Goal: Task Accomplishment & Management: Manage account settings

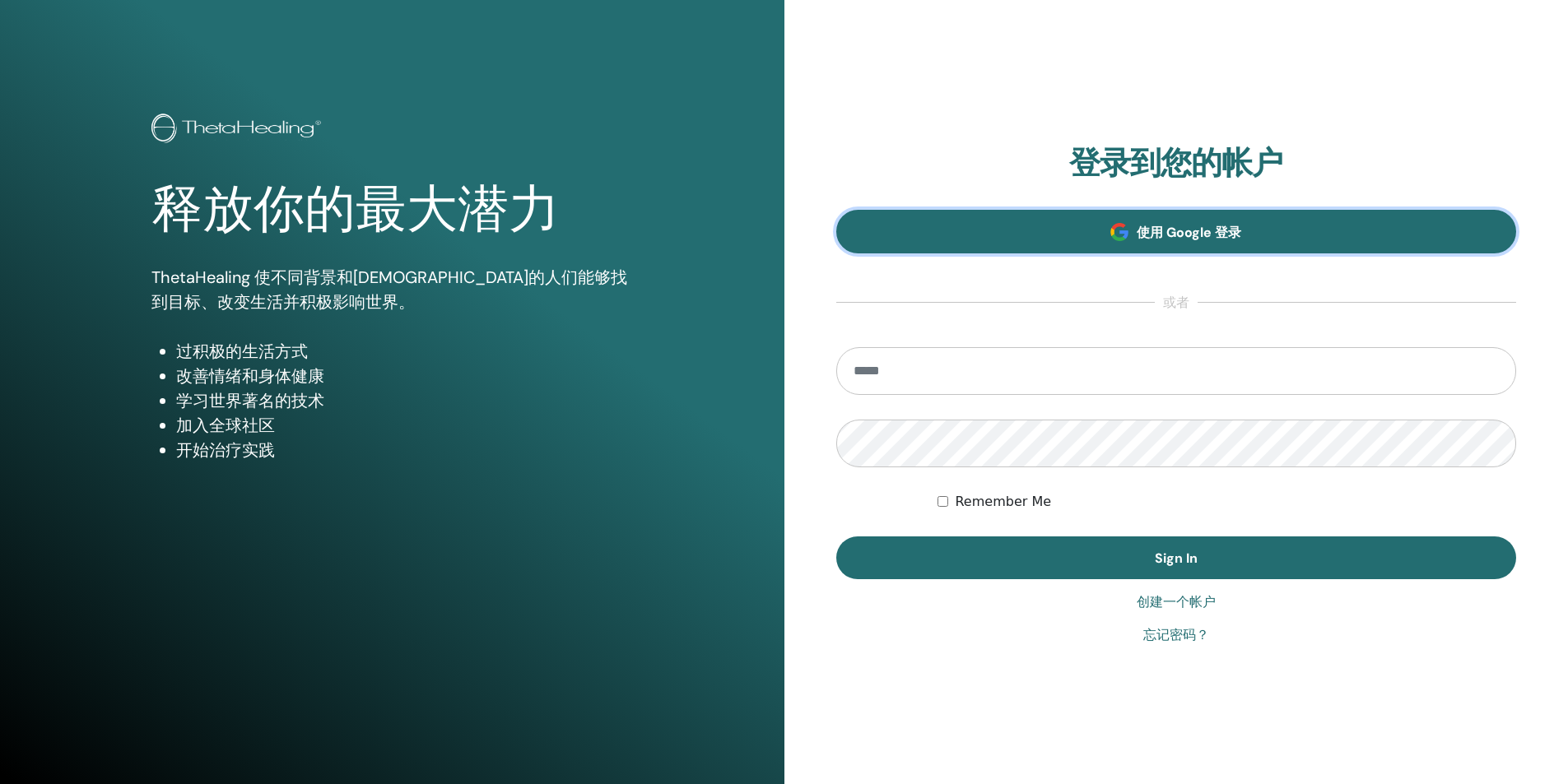
click at [1218, 225] on span "使用 Google 登录" at bounding box center [1189, 232] width 105 height 17
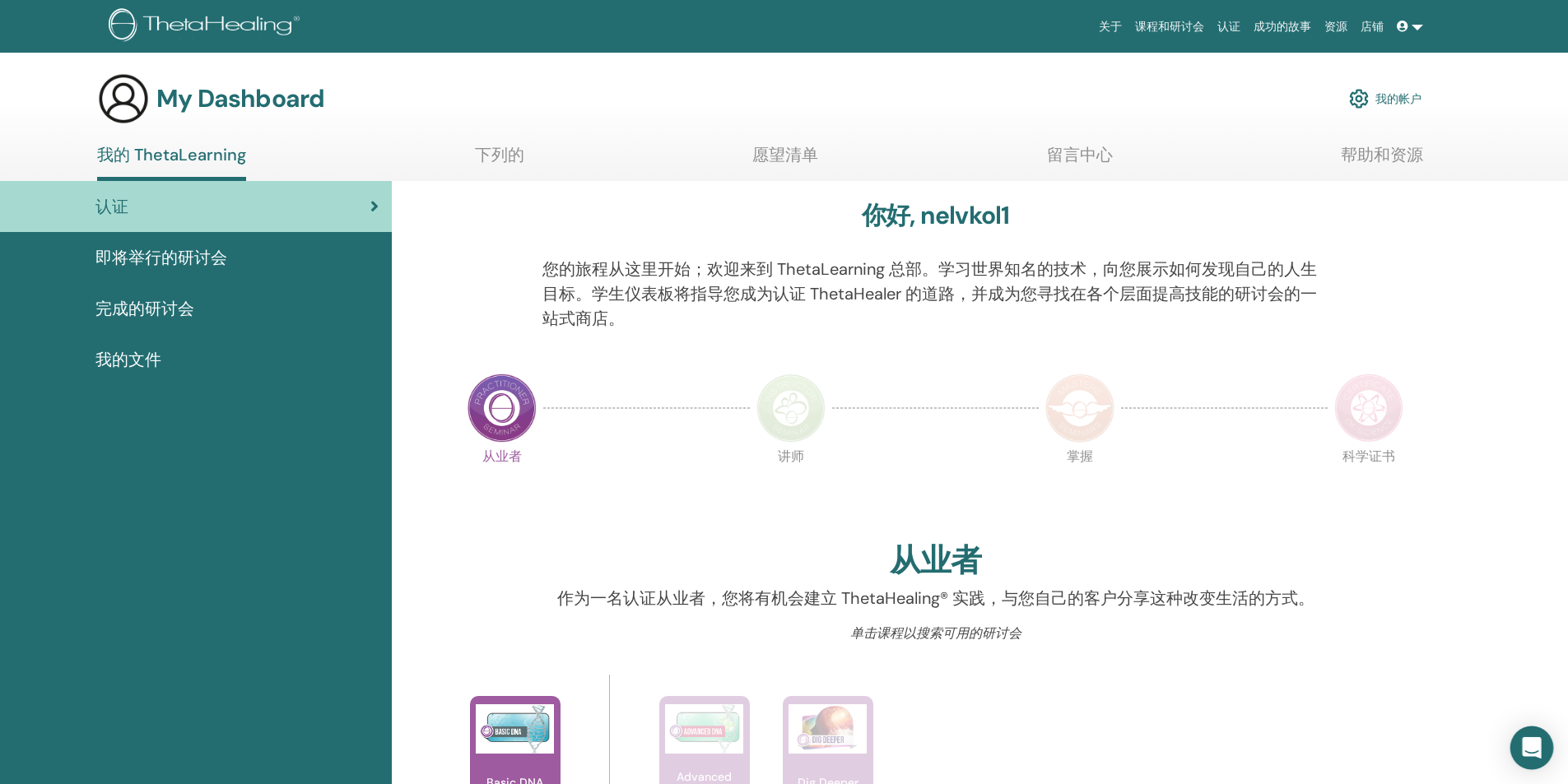
click at [1543, 747] on div "Open Intercom Messenger" at bounding box center [1532, 748] width 43 height 43
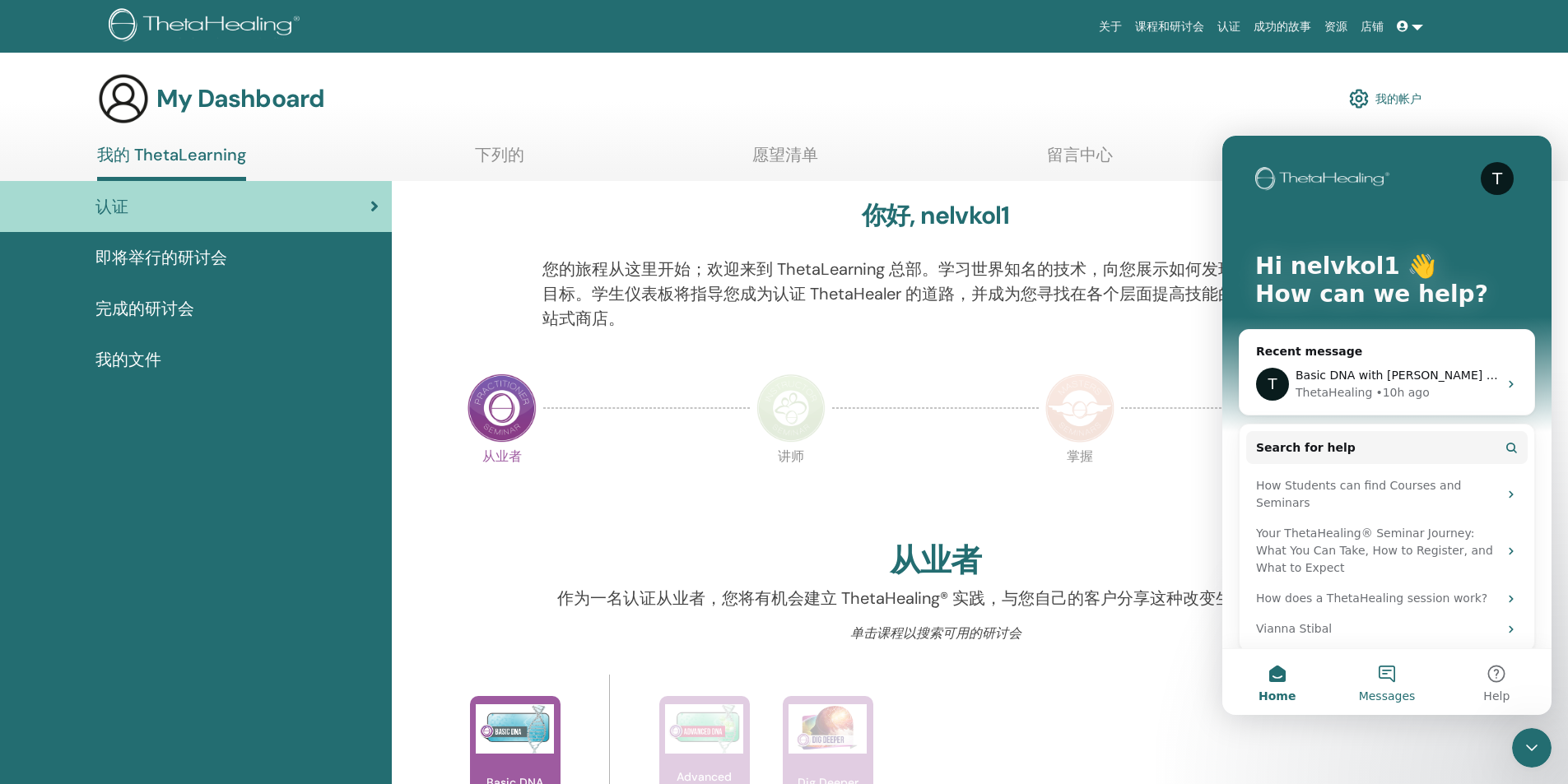
click at [1402, 674] on button "Messages" at bounding box center [1387, 681] width 109 height 66
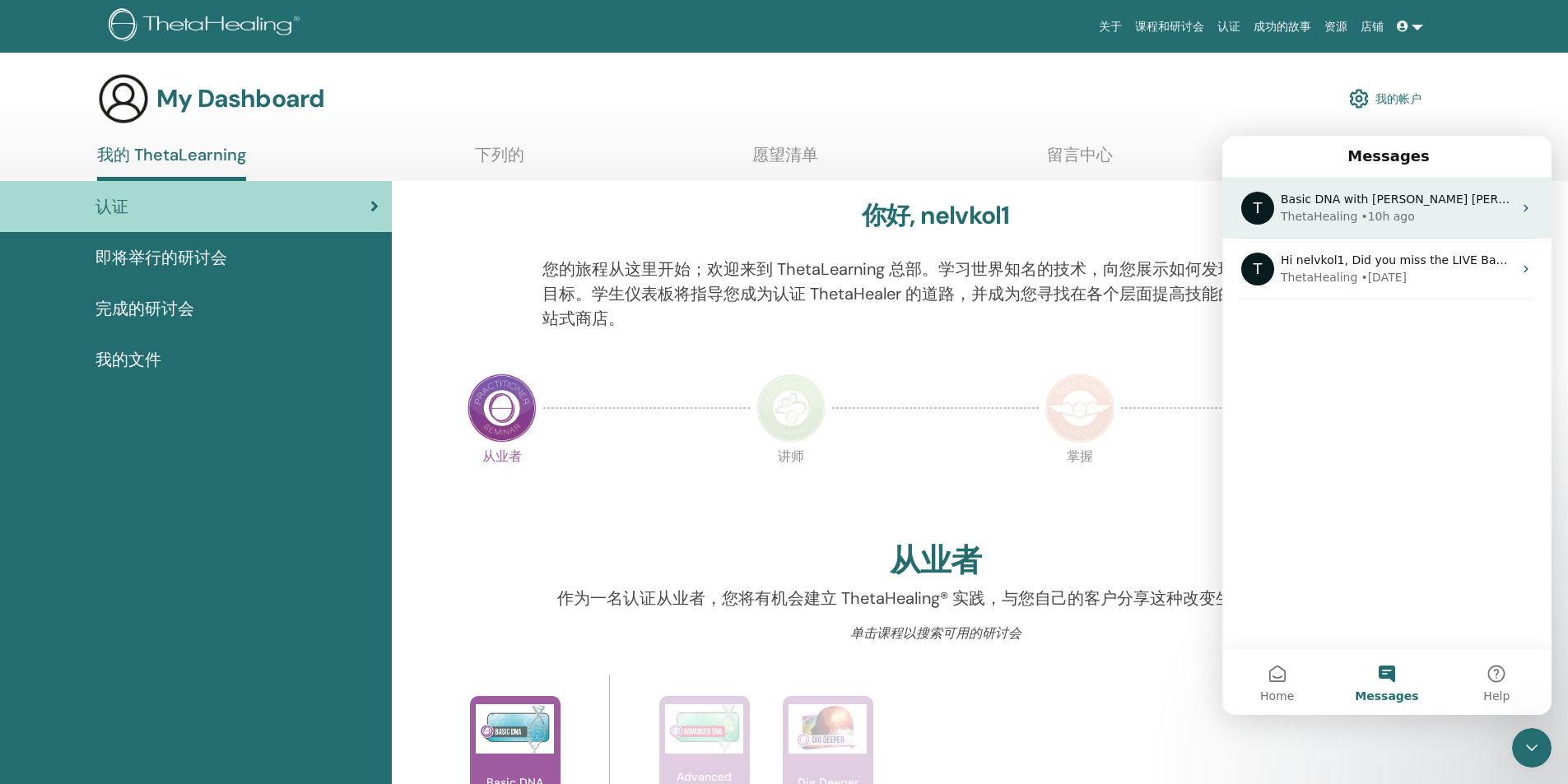
click at [1457, 204] on span "Basic DNA with CHAO-KANG CHEN" at bounding box center [1424, 199] width 287 height 13
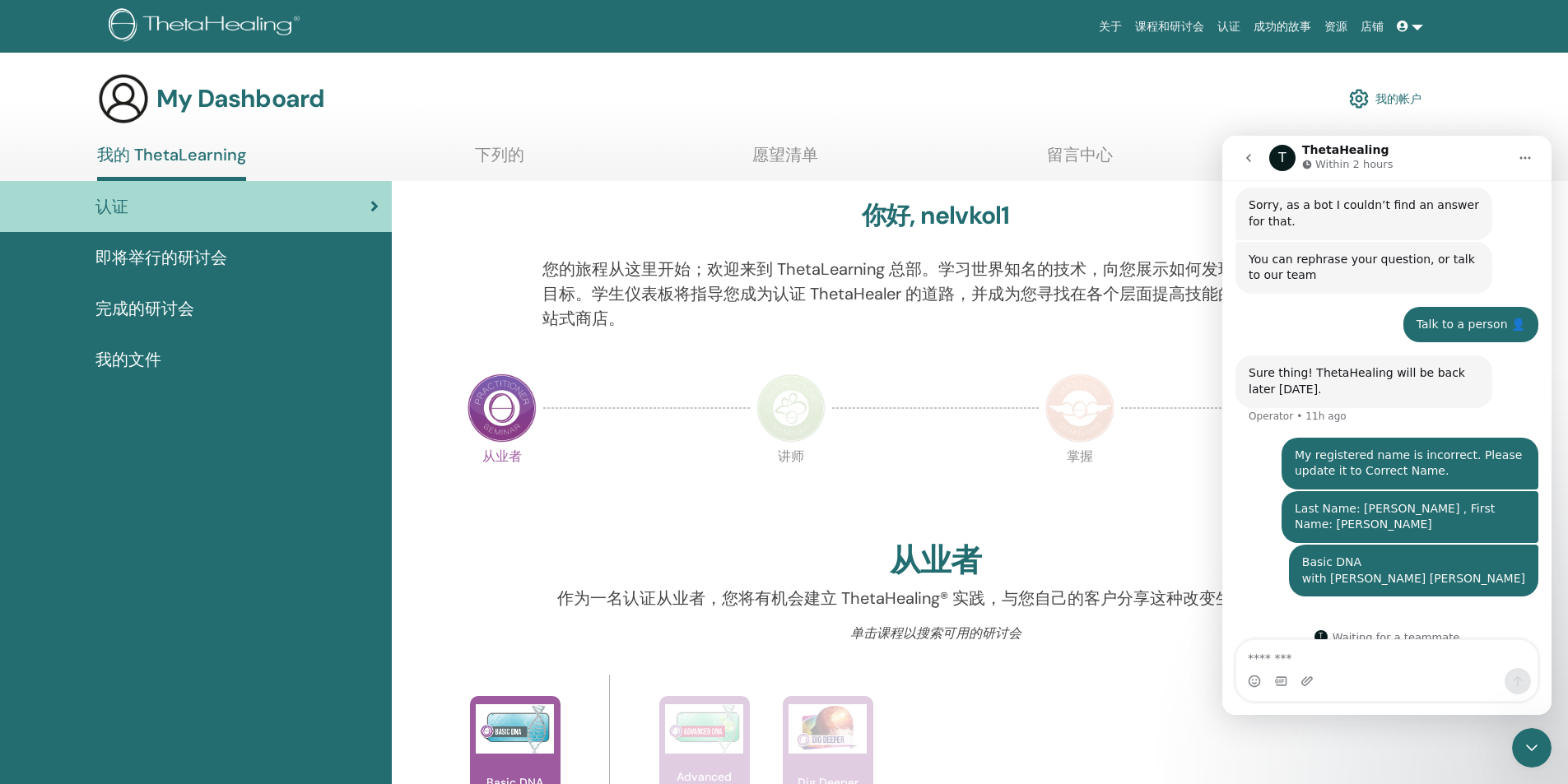
scroll to position [434, 0]
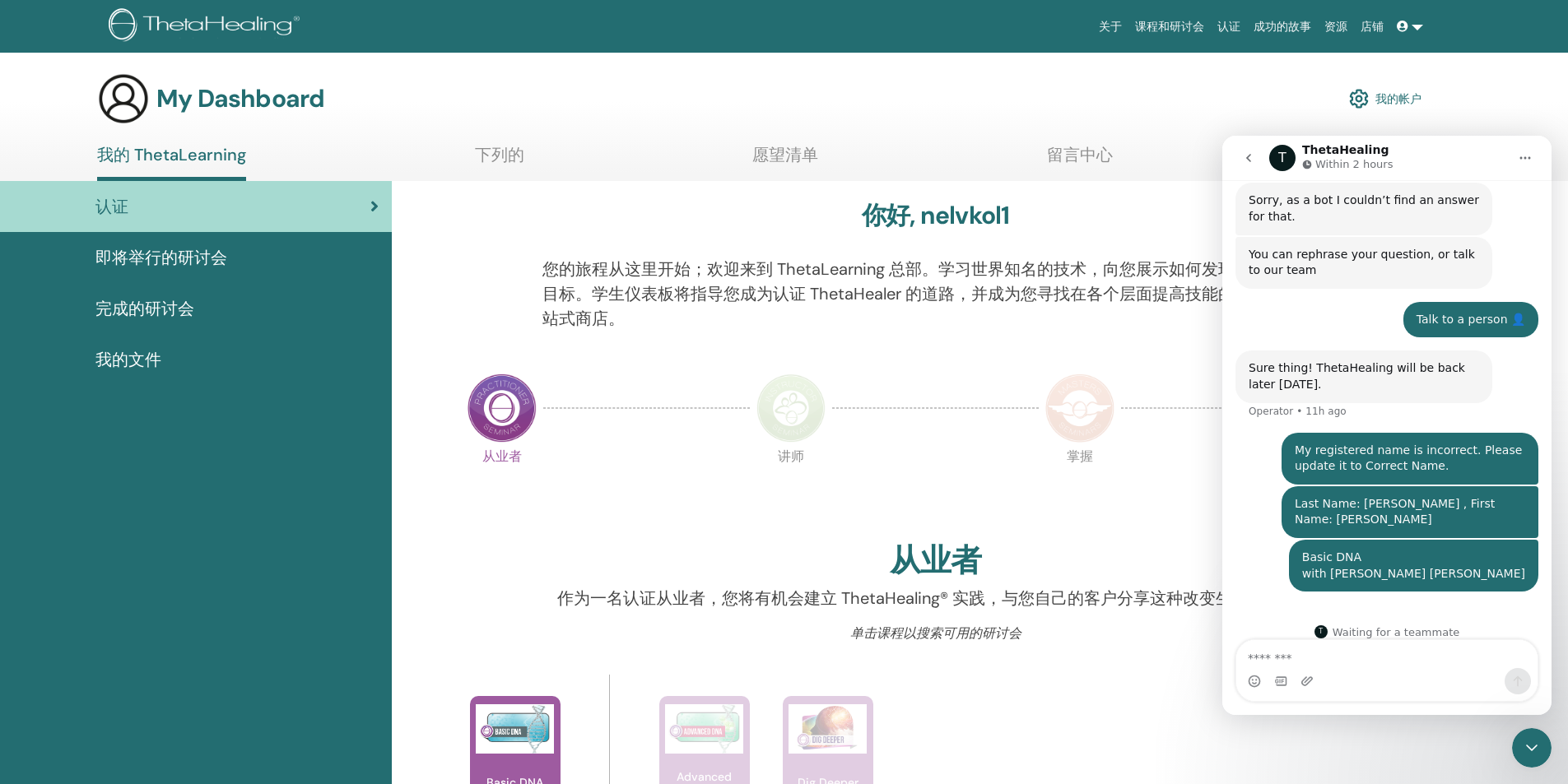
click at [1250, 167] on button "go back" at bounding box center [1249, 158] width 32 height 32
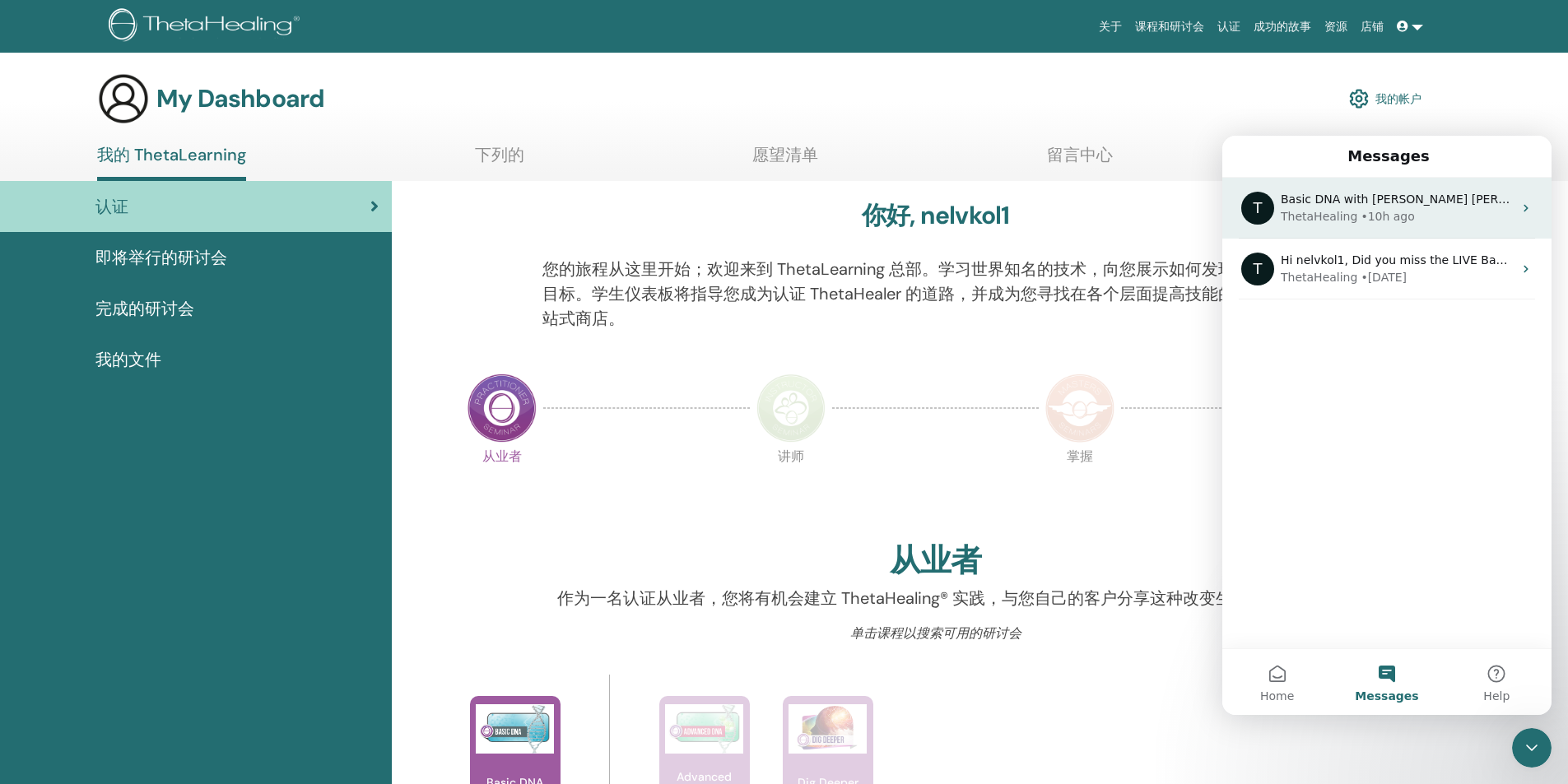
click at [1381, 223] on div "• 10h ago" at bounding box center [1388, 217] width 54 height 17
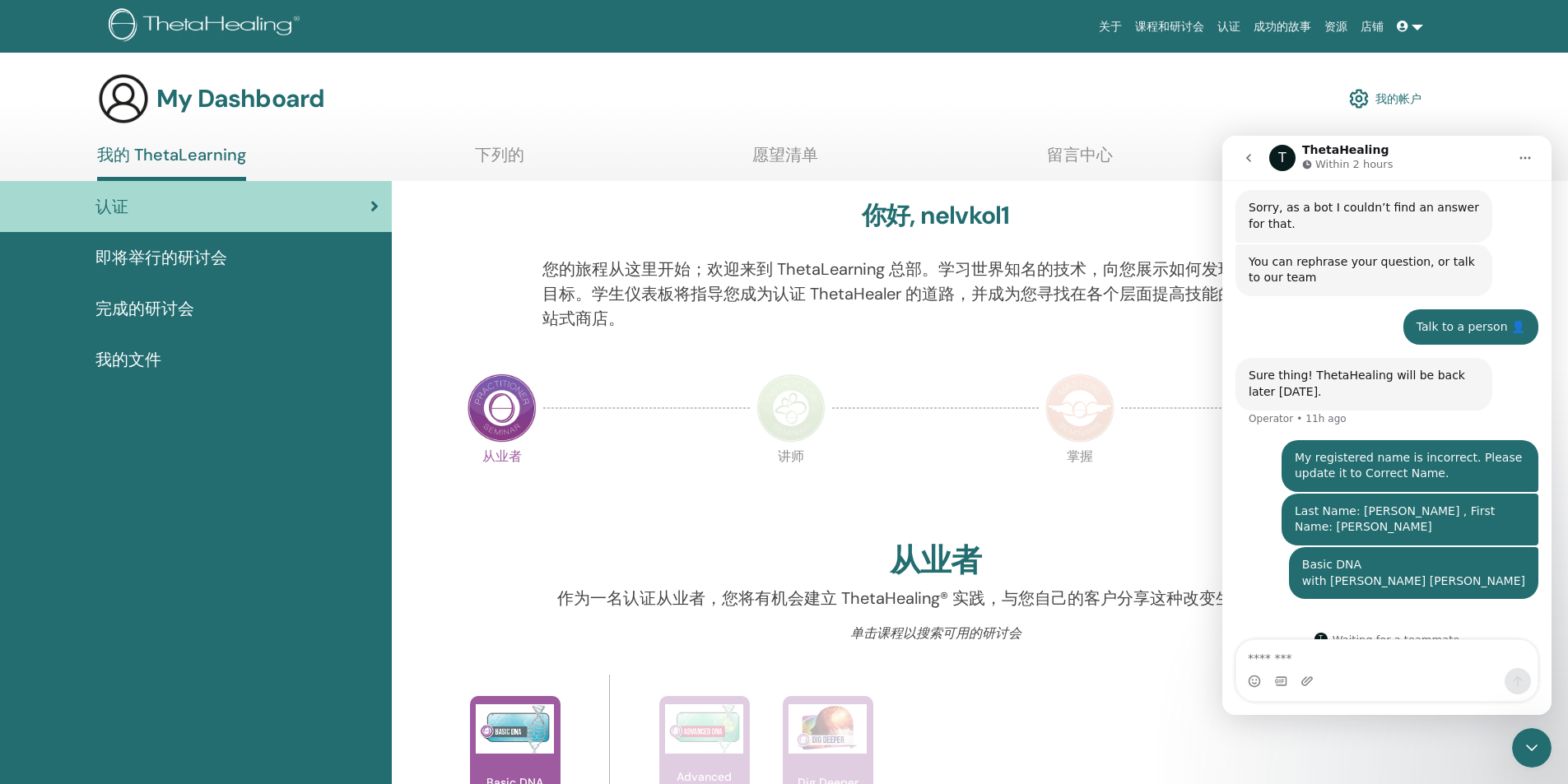
scroll to position [434, 0]
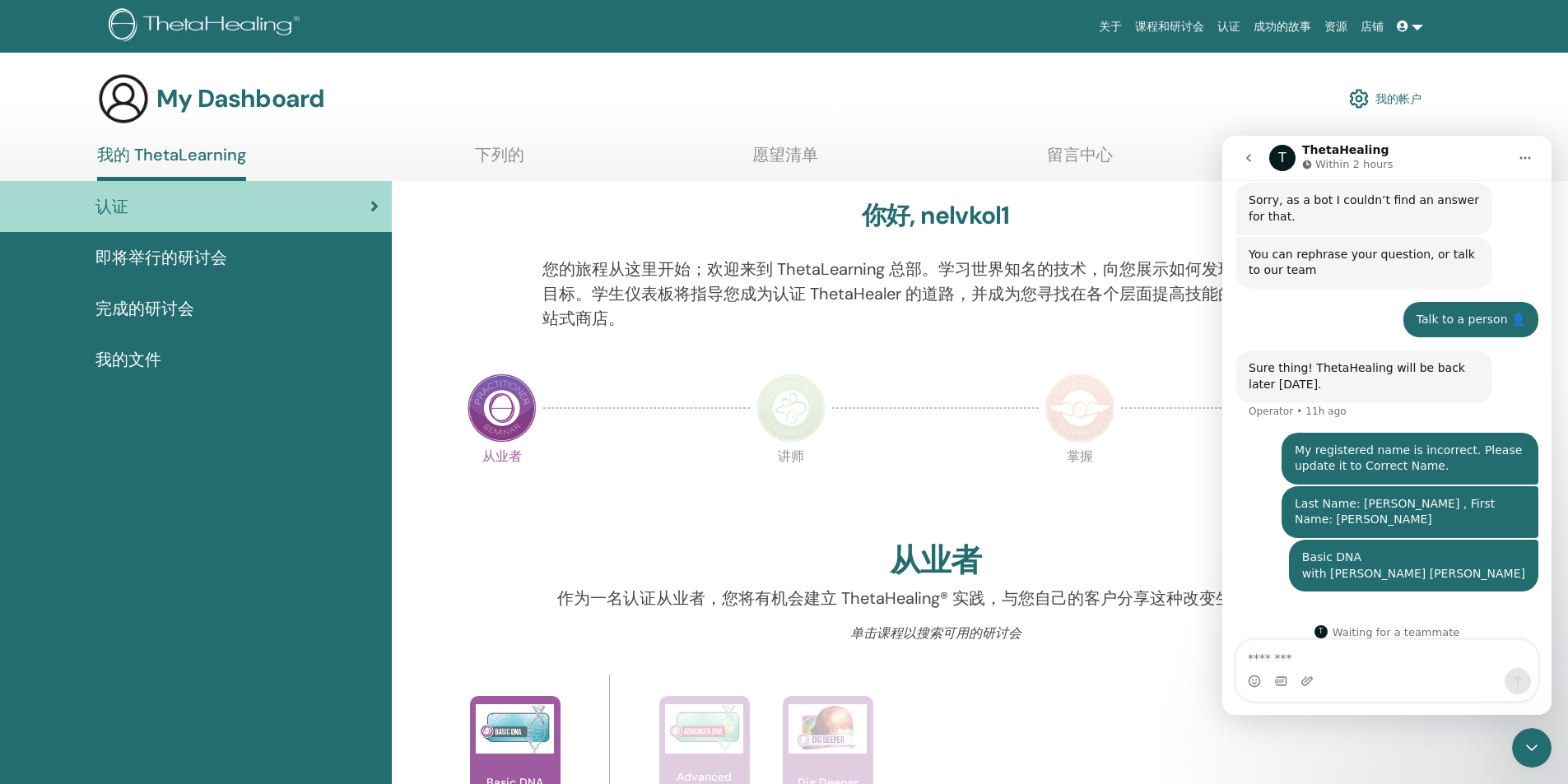
click at [1247, 153] on icon "go back" at bounding box center [1249, 158] width 13 height 13
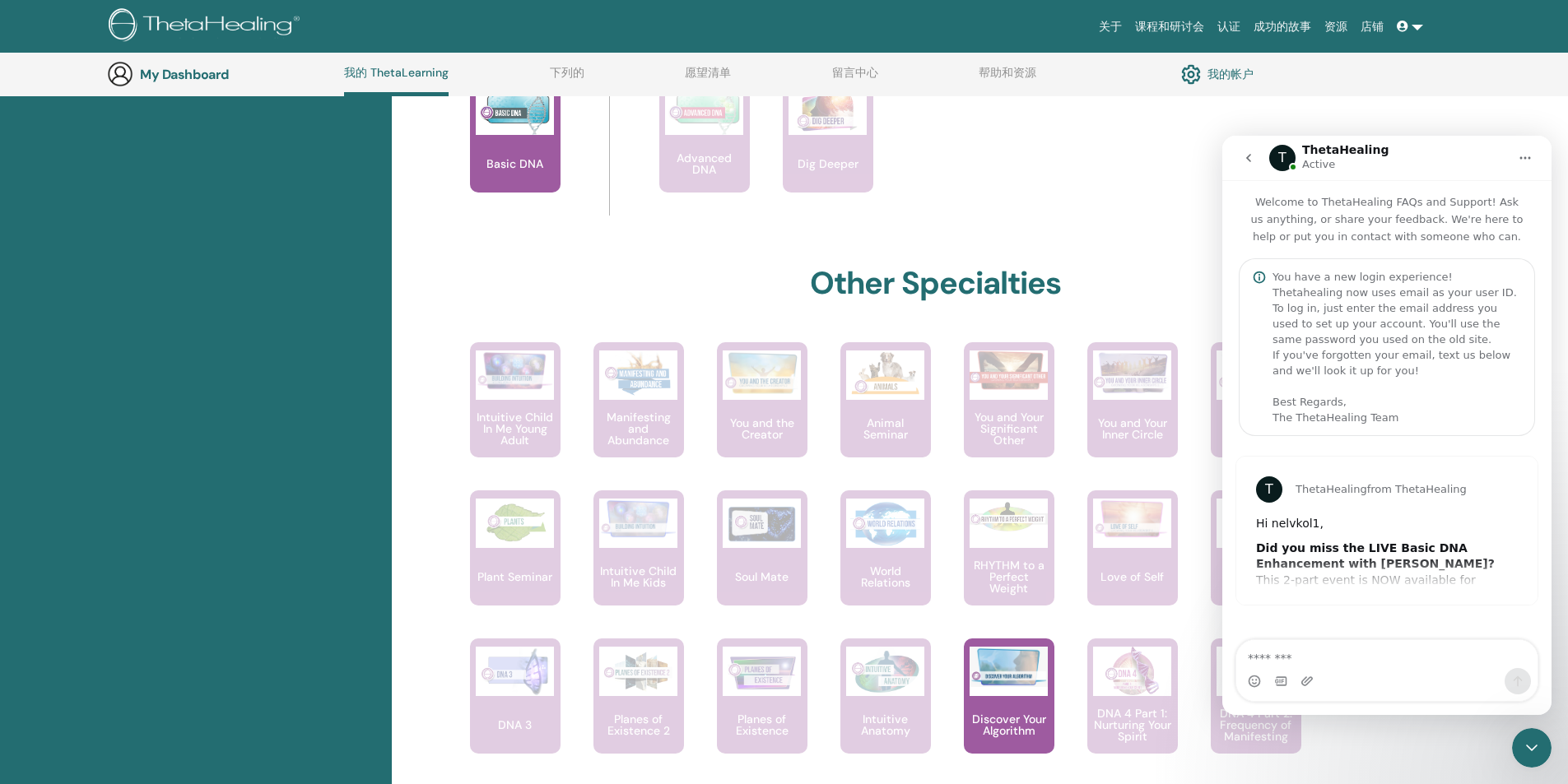
scroll to position [702, 0]
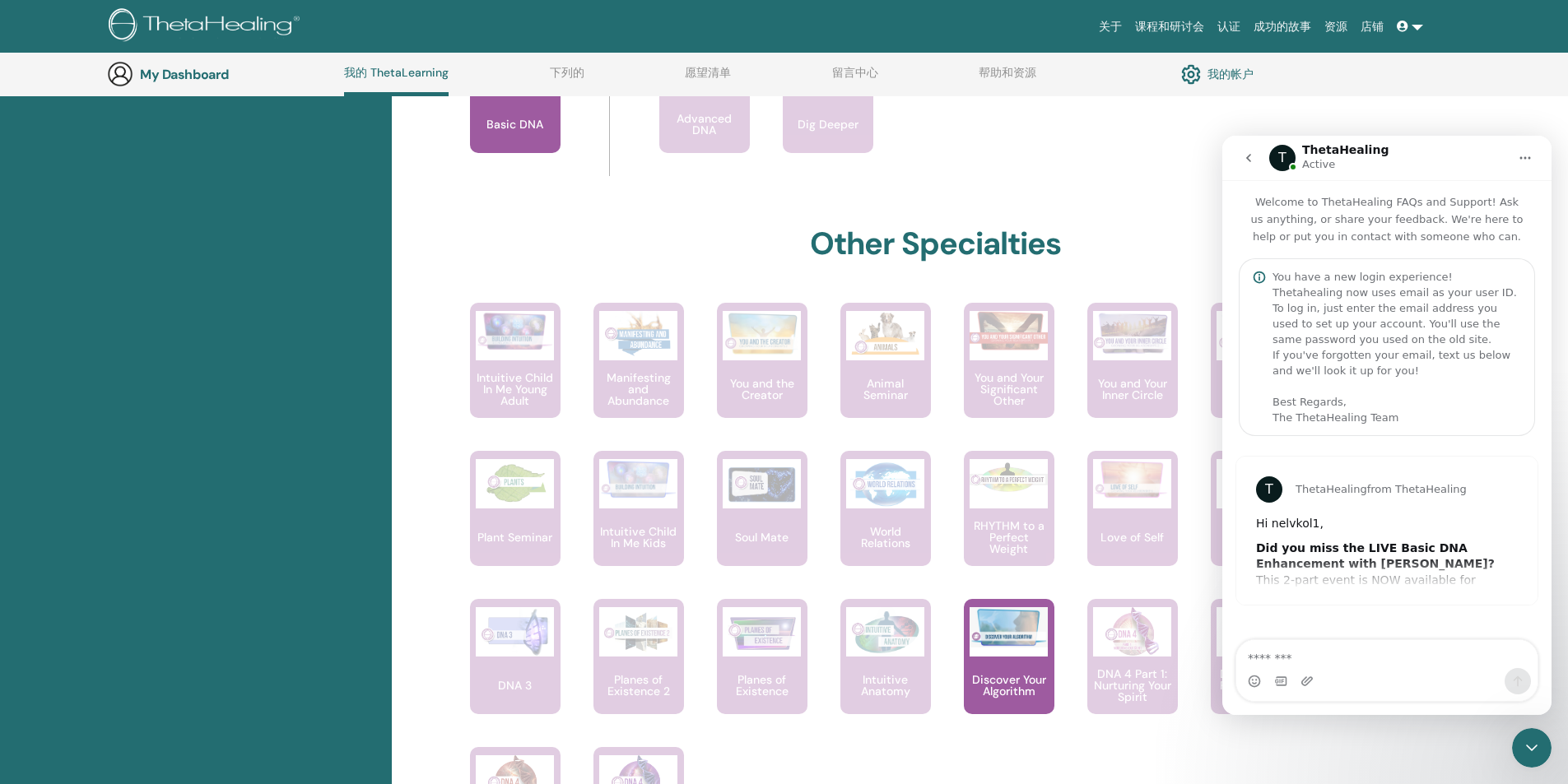
click at [1250, 152] on icon "go back" at bounding box center [1249, 158] width 13 height 13
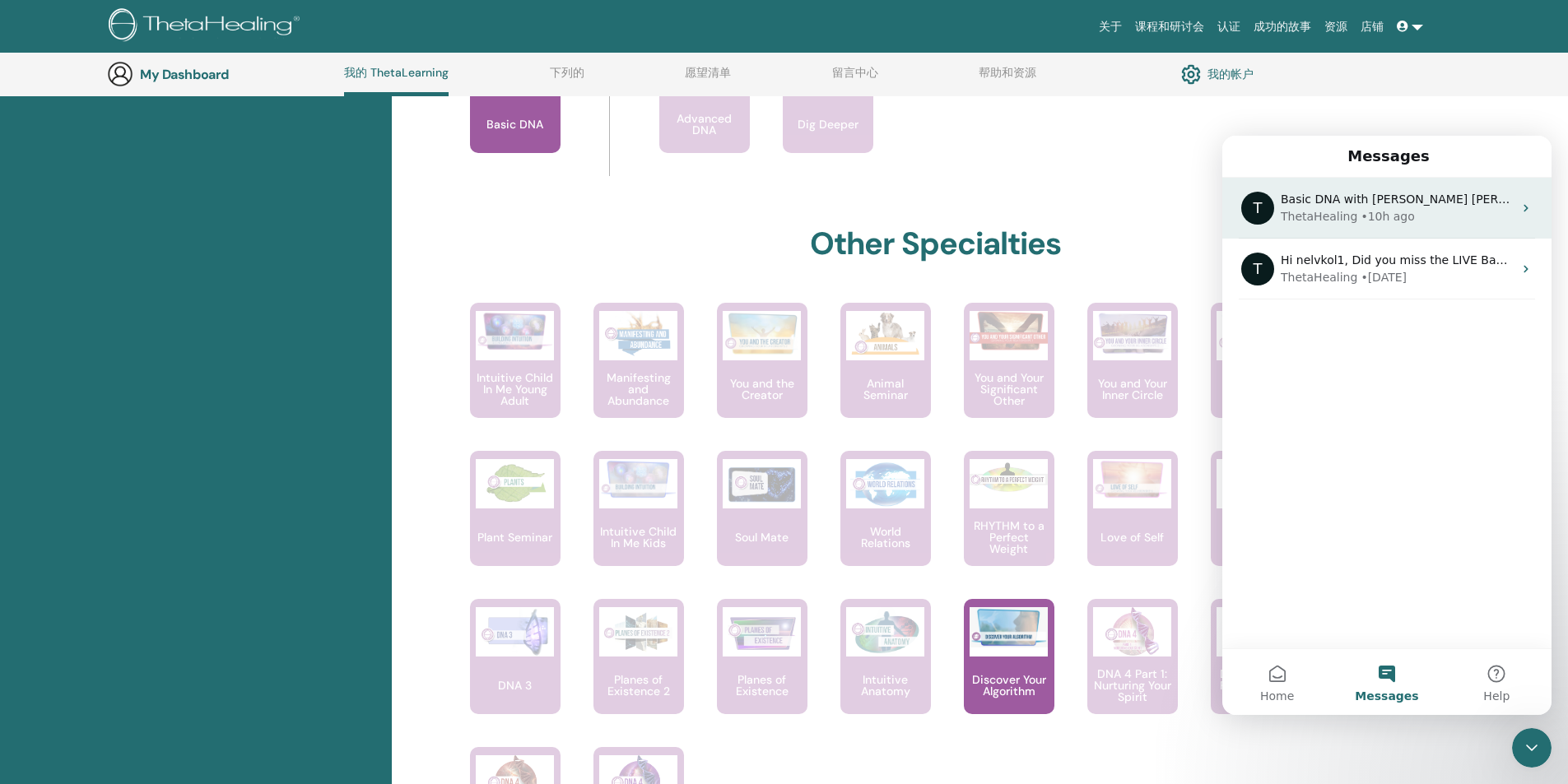
click at [1468, 207] on div "Basic DNA with CHAO-KANG CHEN" at bounding box center [1397, 199] width 232 height 17
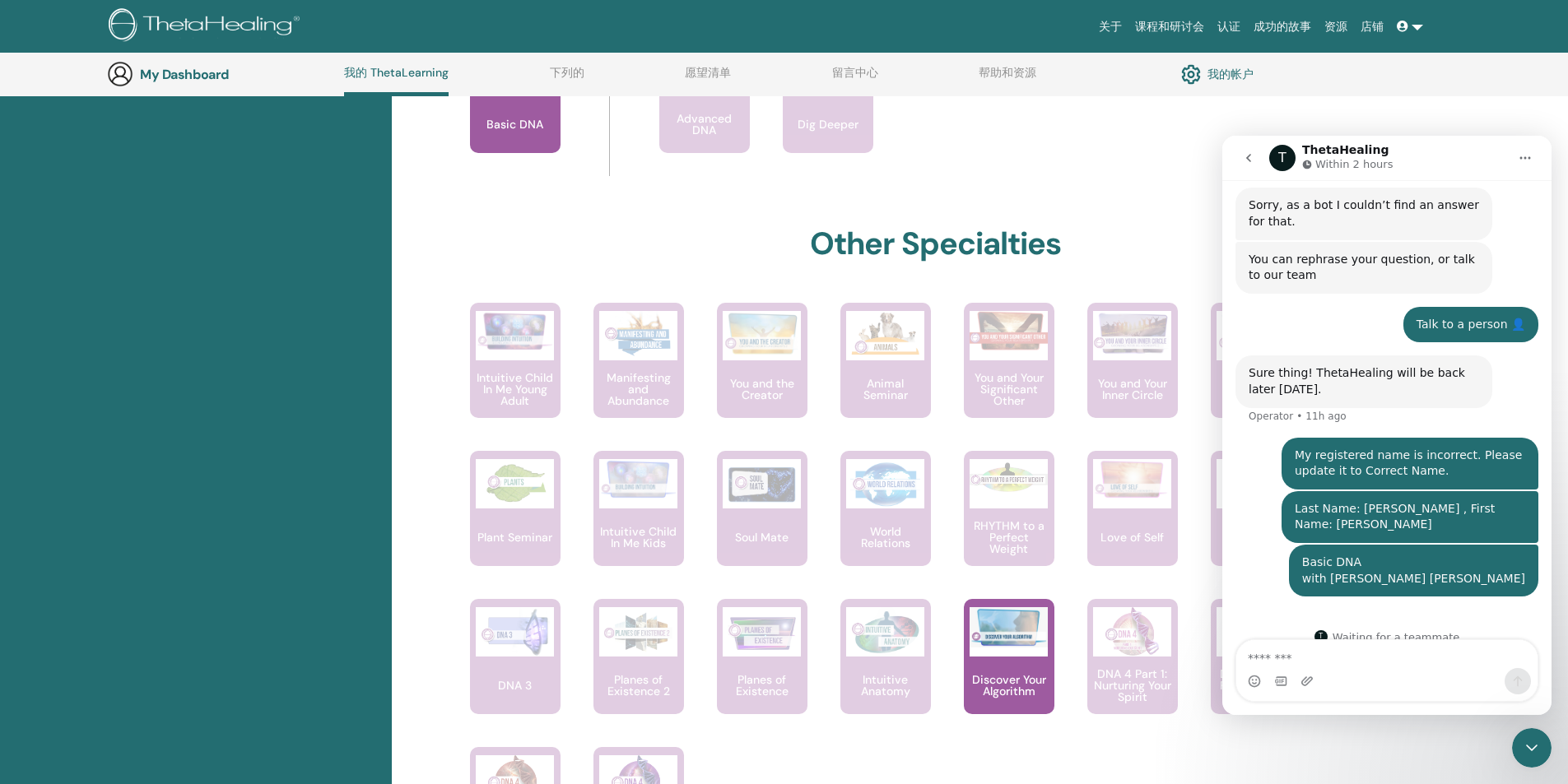
scroll to position [434, 0]
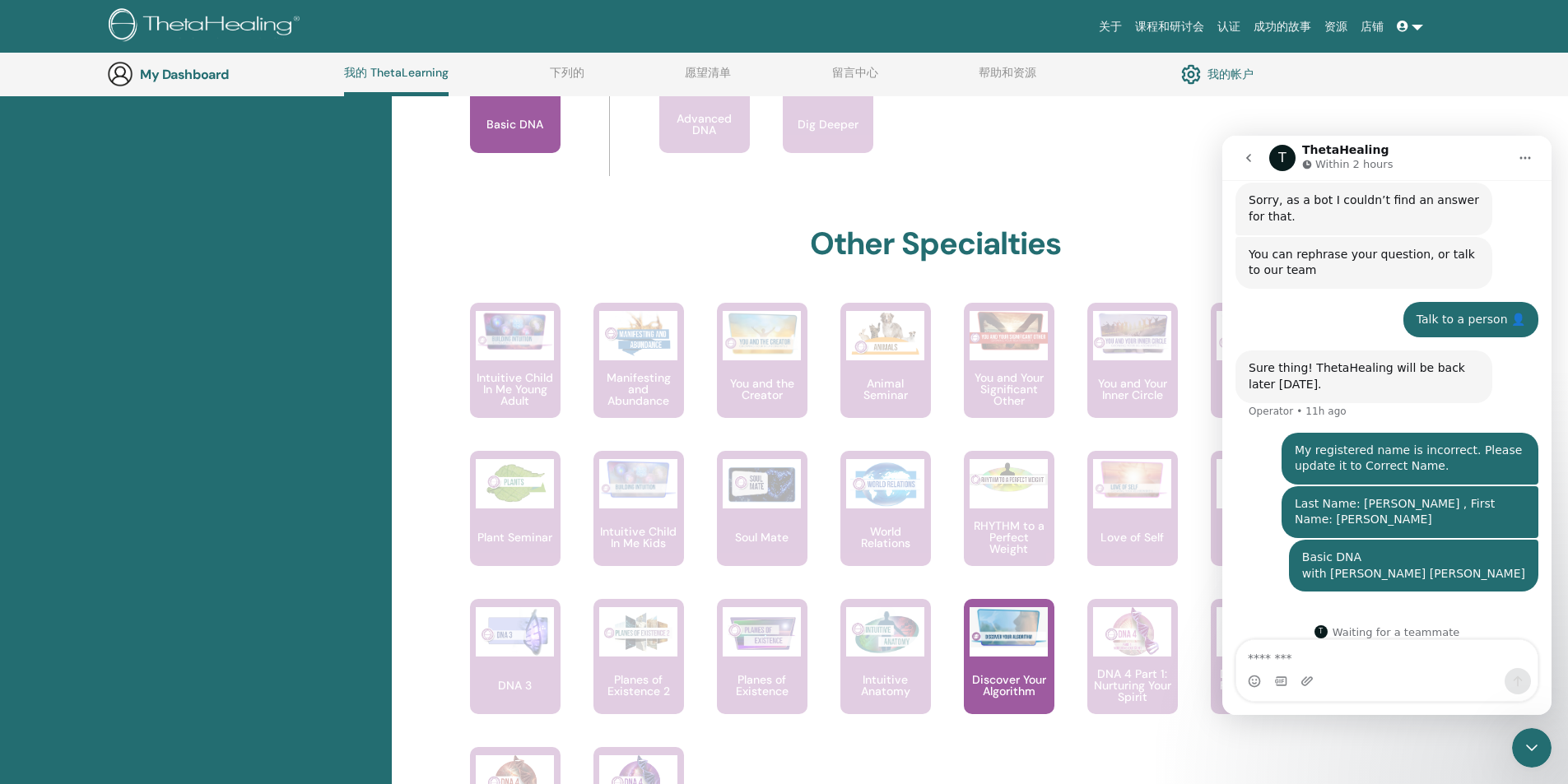
click at [135, 354] on div "认证 即将举行的研讨会 完成的研讨会 我的文件" at bounding box center [196, 309] width 392 height 1573
click at [1244, 161] on icon "go back" at bounding box center [1249, 158] width 13 height 13
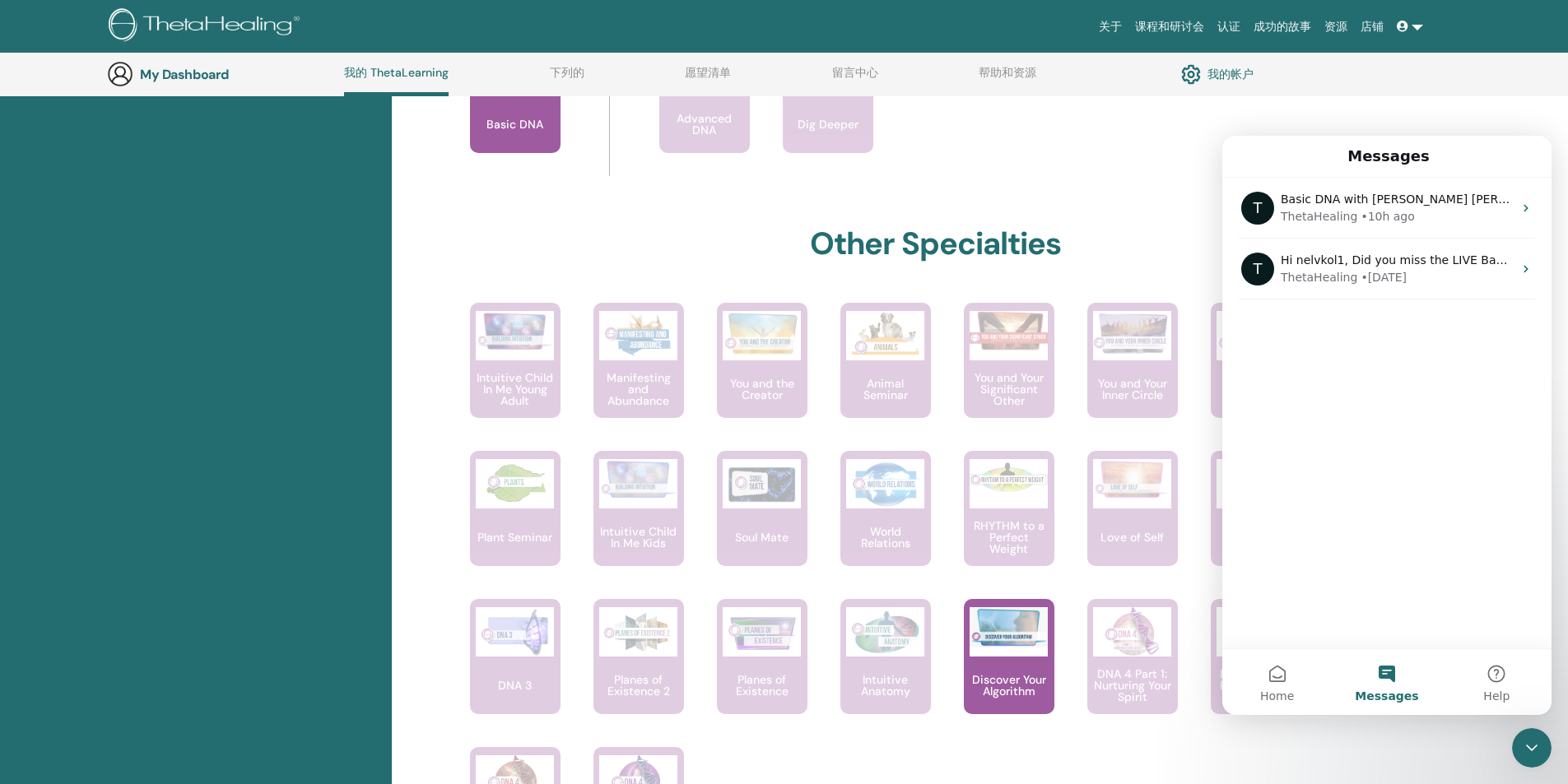
scroll to position [0, 0]
click at [1513, 747] on div "Close Intercom Messenger" at bounding box center [1532, 748] width 39 height 39
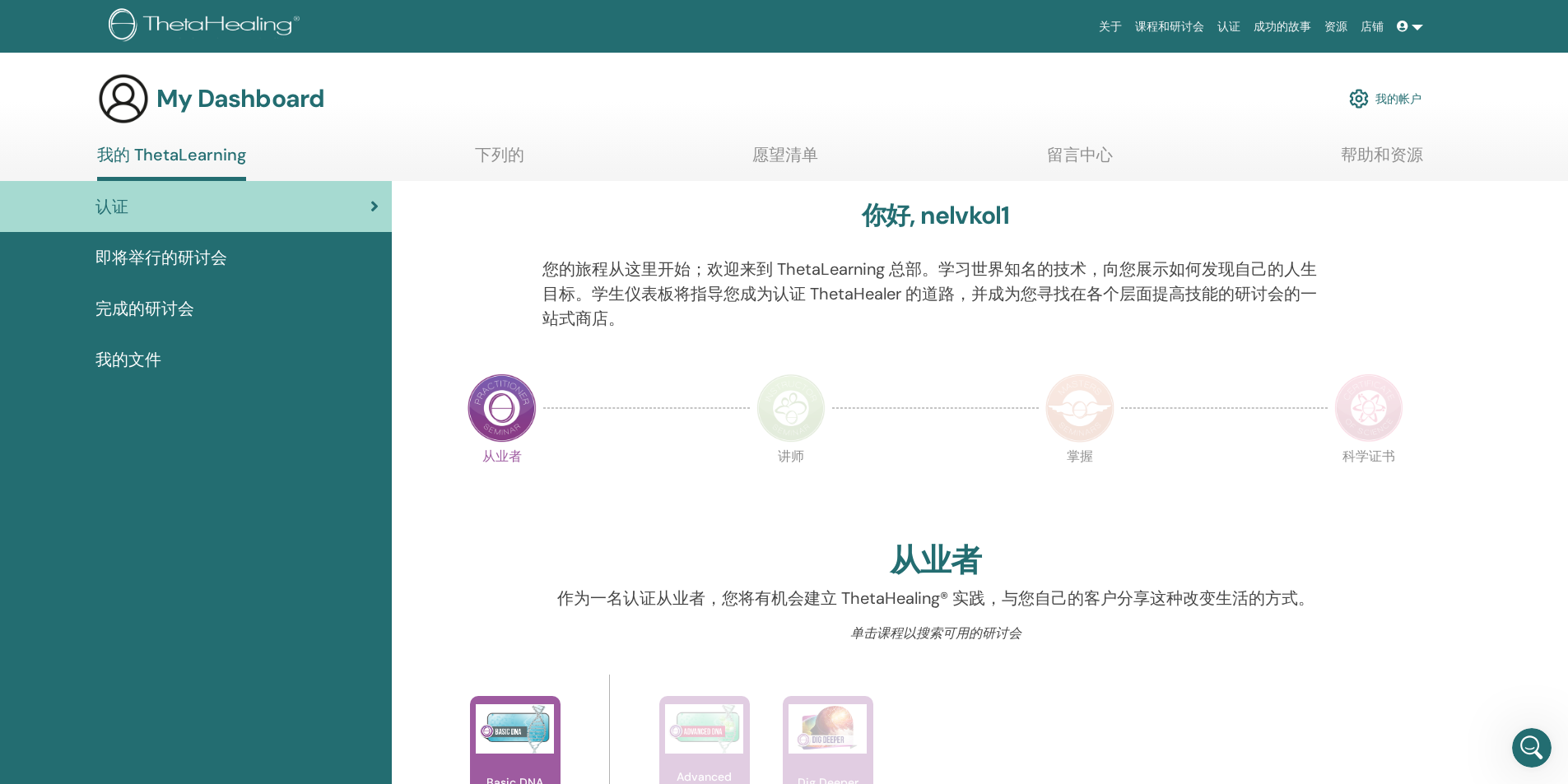
click at [1404, 20] on span at bounding box center [1404, 27] width 14 height 13
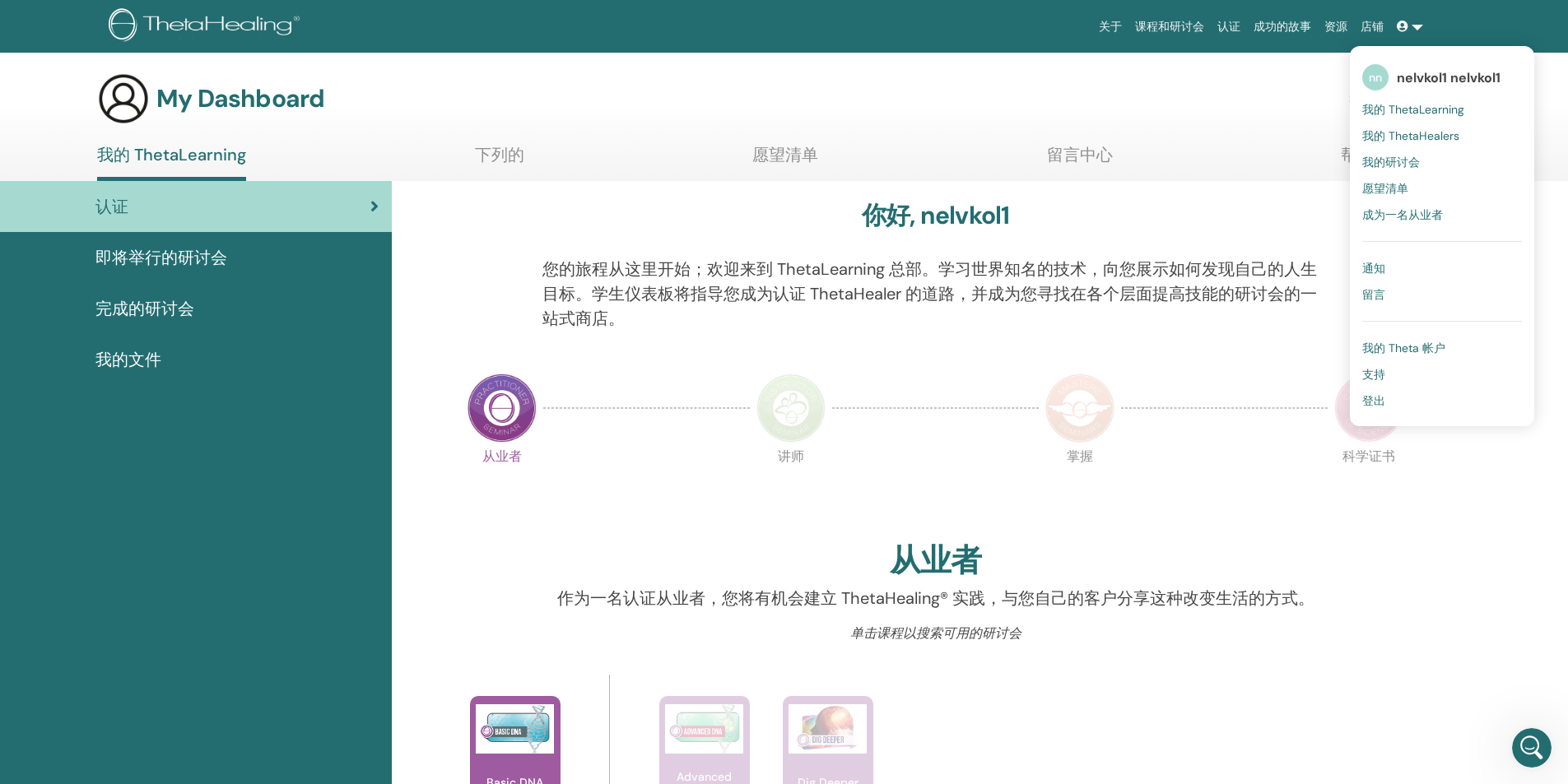
click at [1396, 346] on span "我的 Theta 帐户" at bounding box center [1404, 347] width 83 height 14
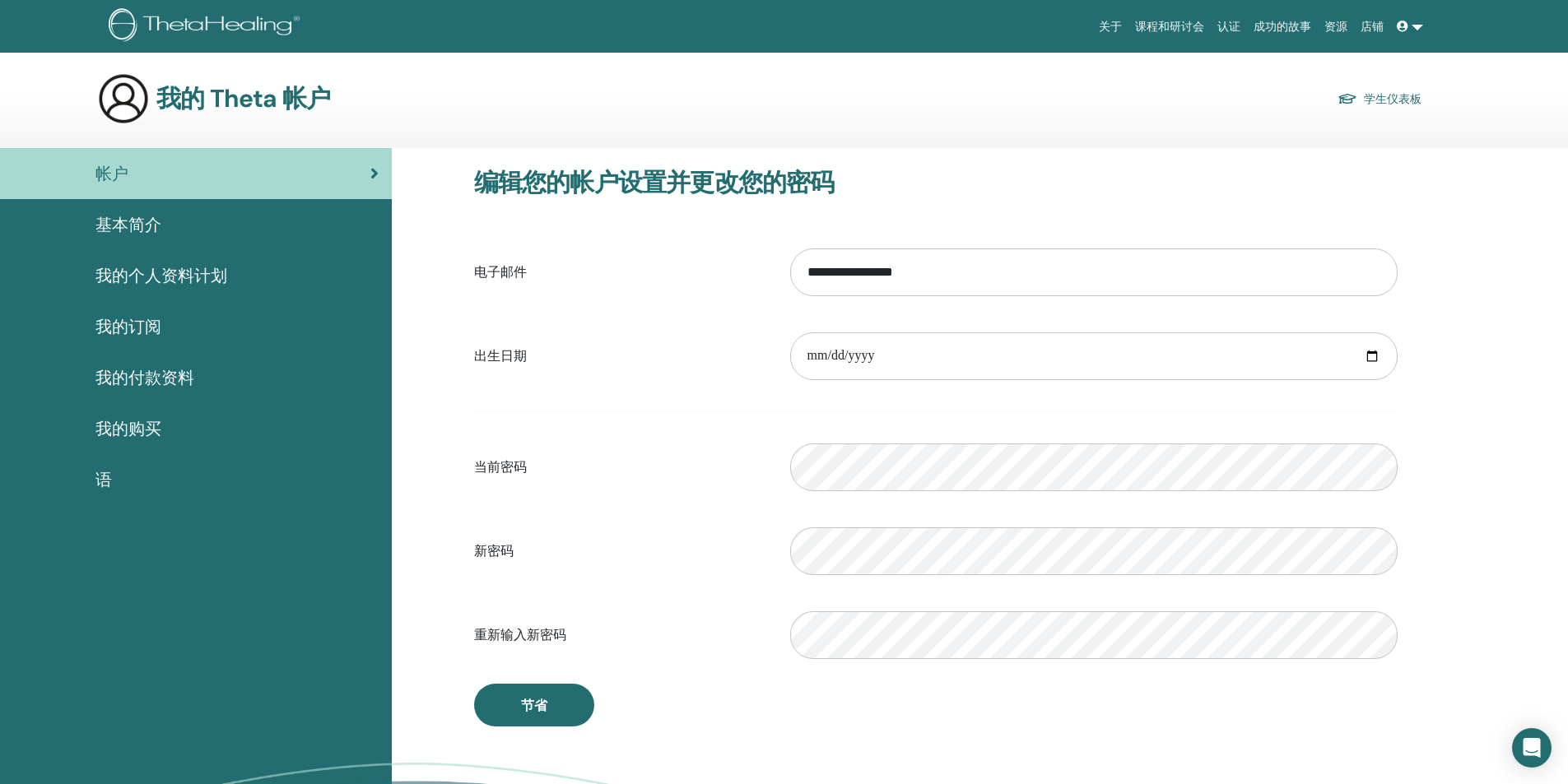
click at [162, 225] on div "基本简介" at bounding box center [196, 224] width 365 height 25
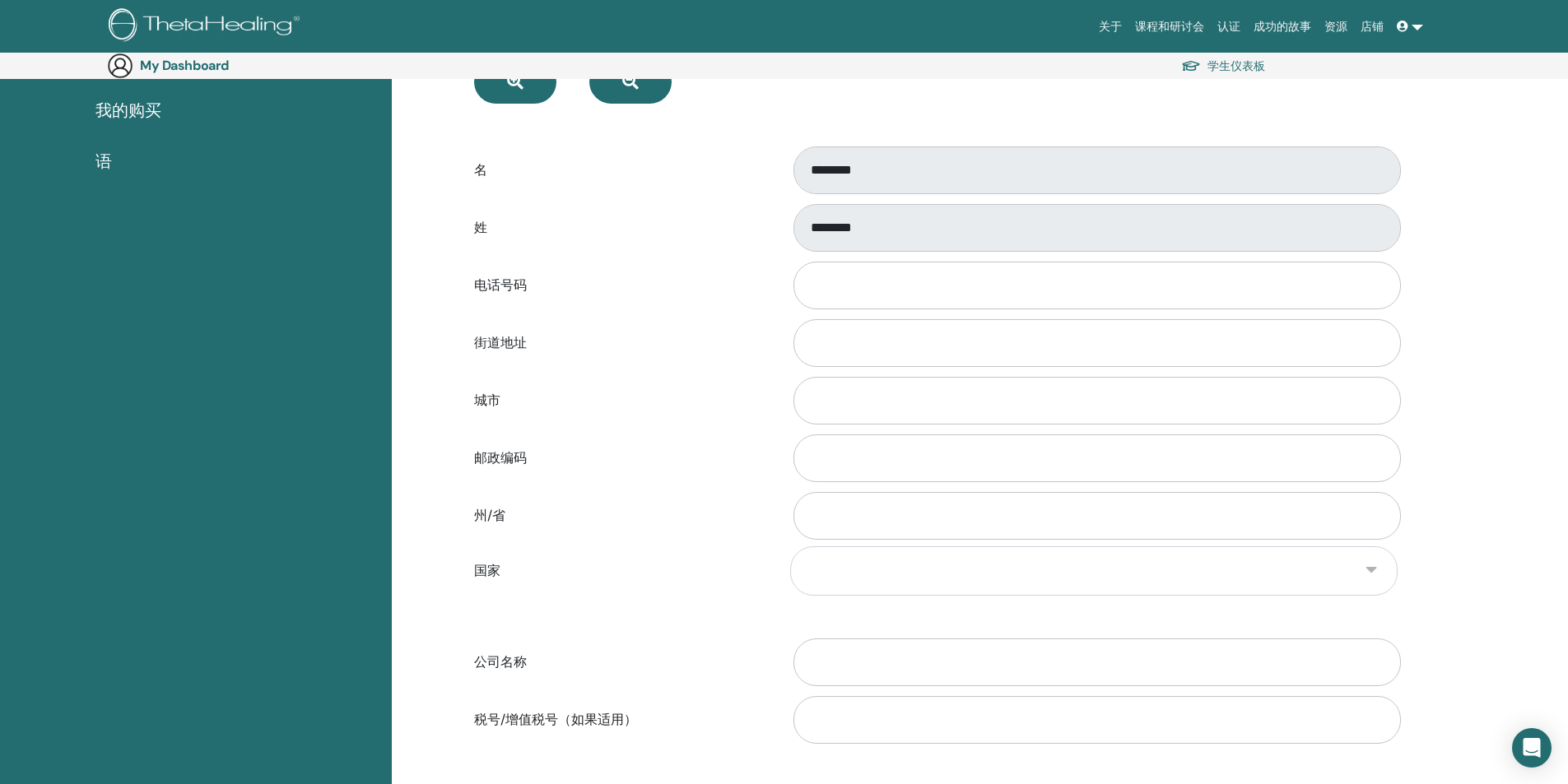
scroll to position [273, 0]
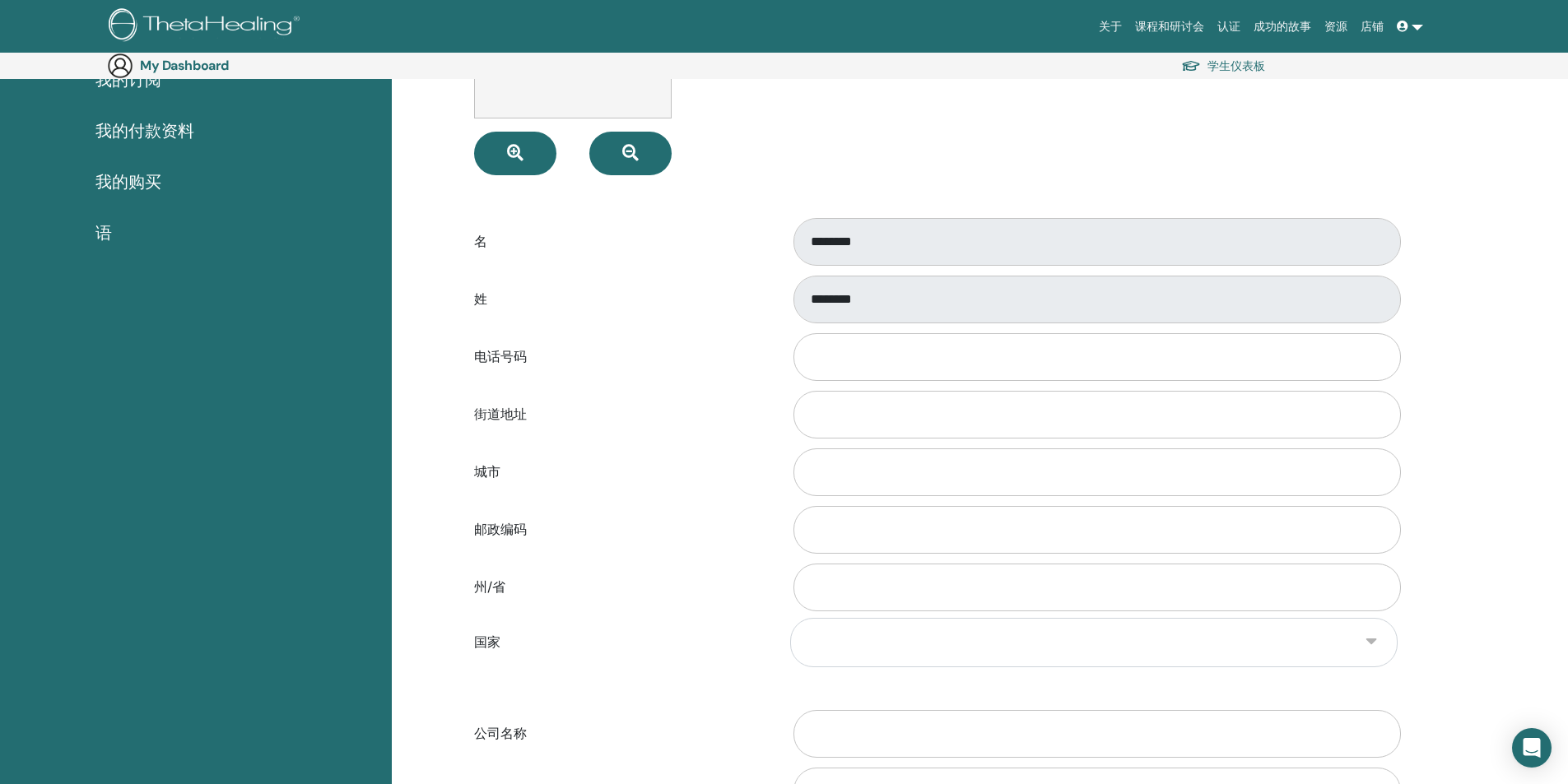
click at [776, 249] on div "名 ********" at bounding box center [936, 242] width 948 height 55
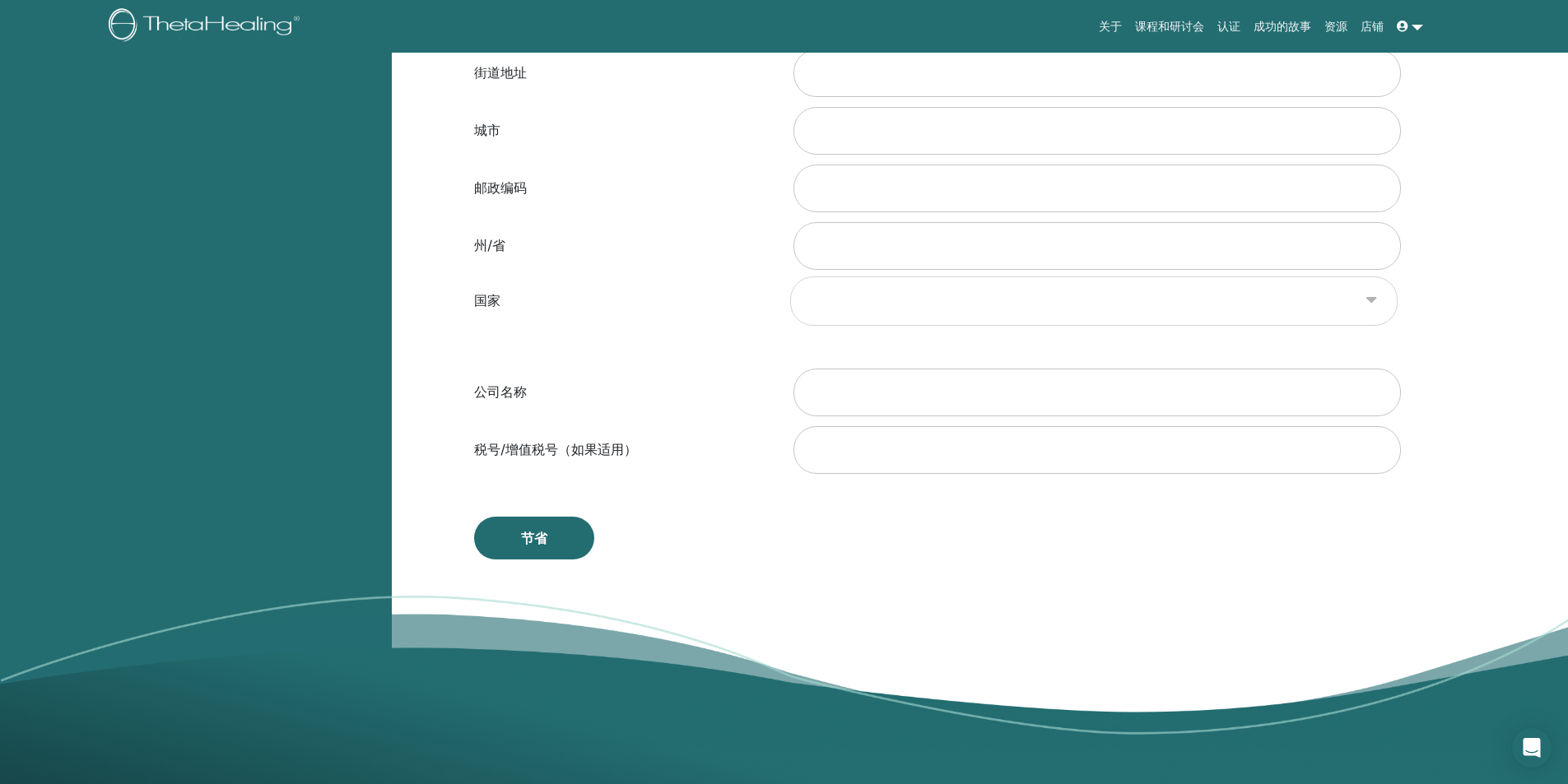
scroll to position [602, 0]
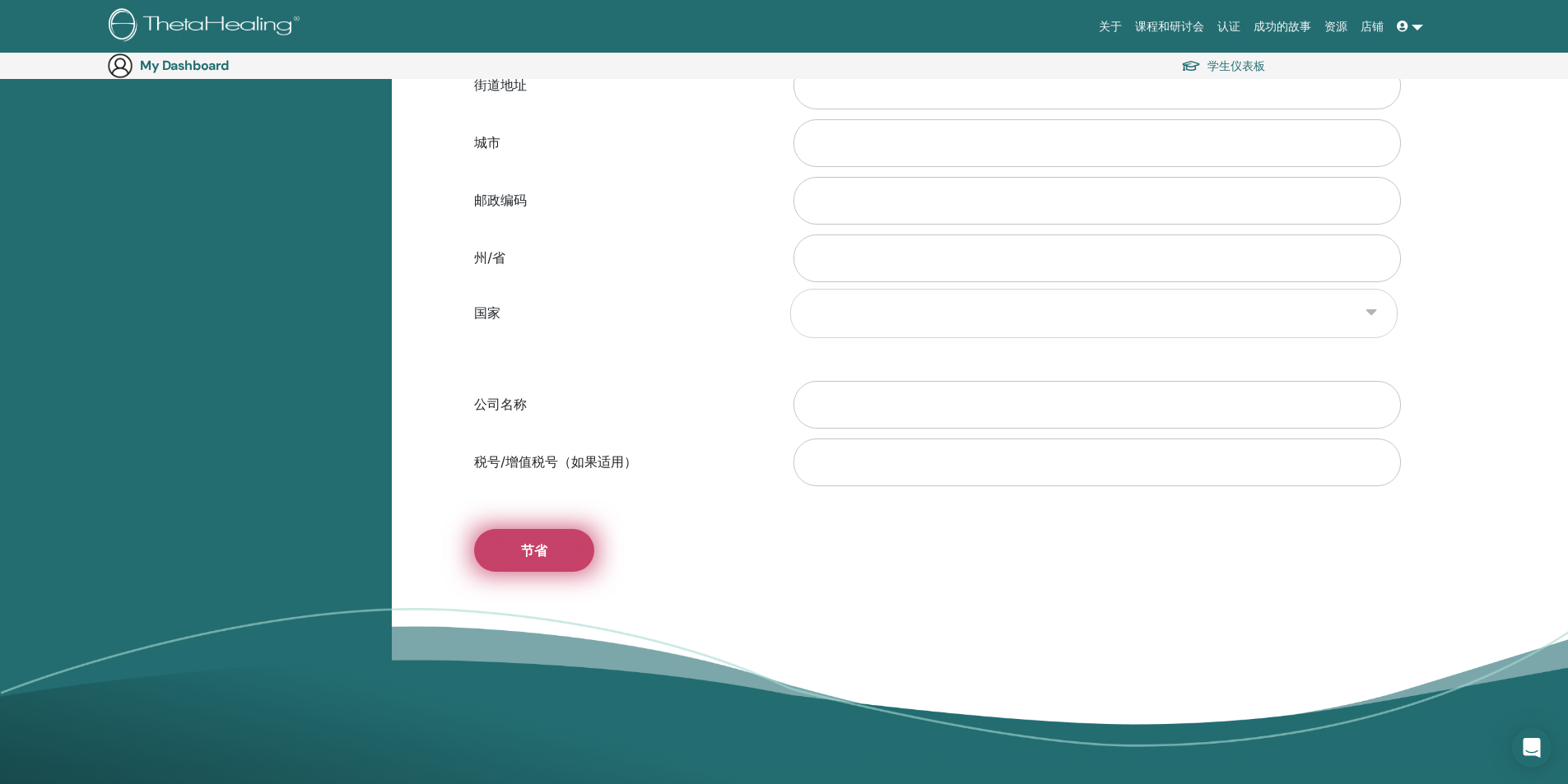
drag, startPoint x: 557, startPoint y: 549, endPoint x: 559, endPoint y: 558, distance: 9.2
click at [557, 549] on button "节省" at bounding box center [533, 550] width 120 height 43
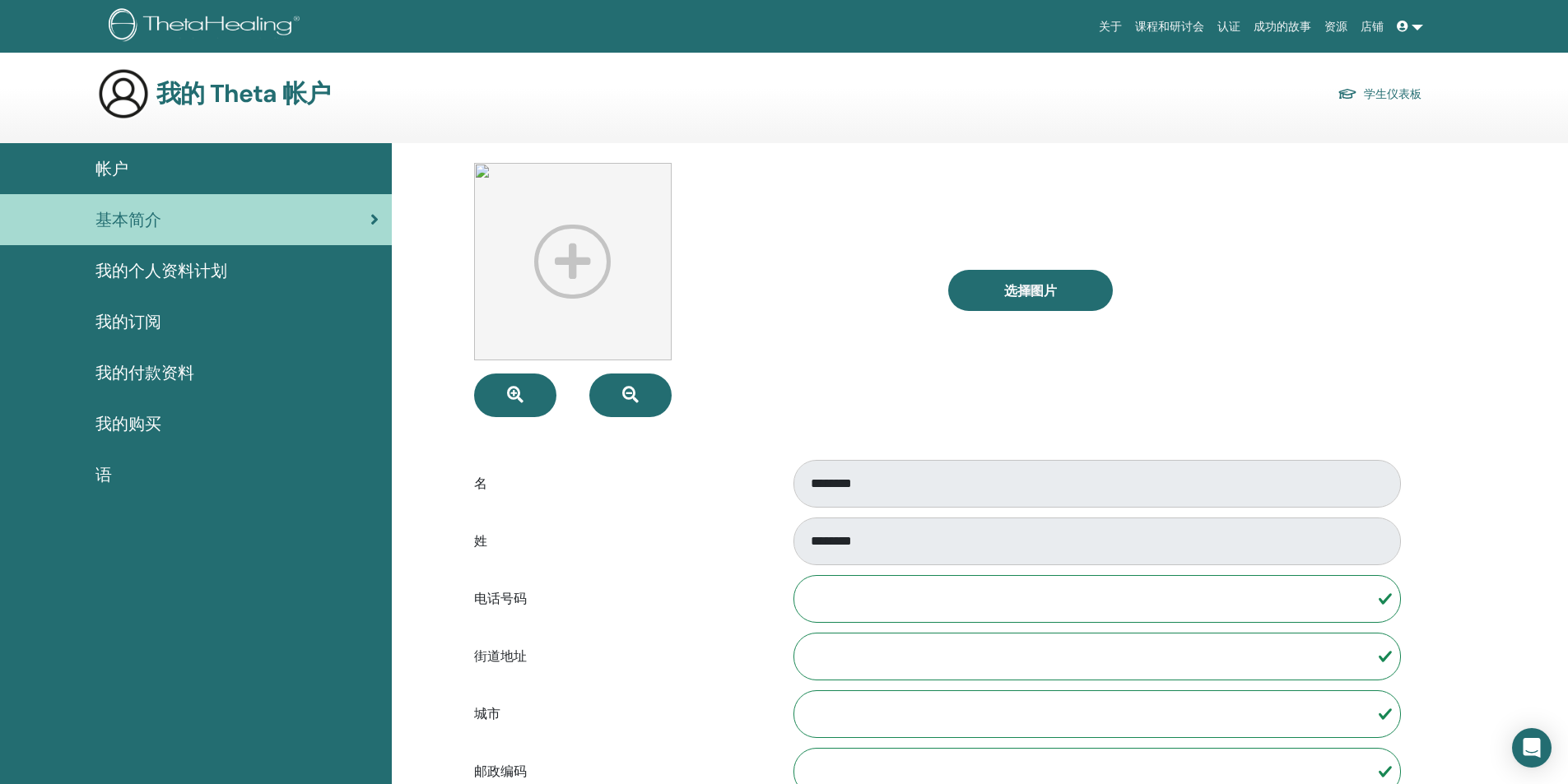
scroll to position [0, 0]
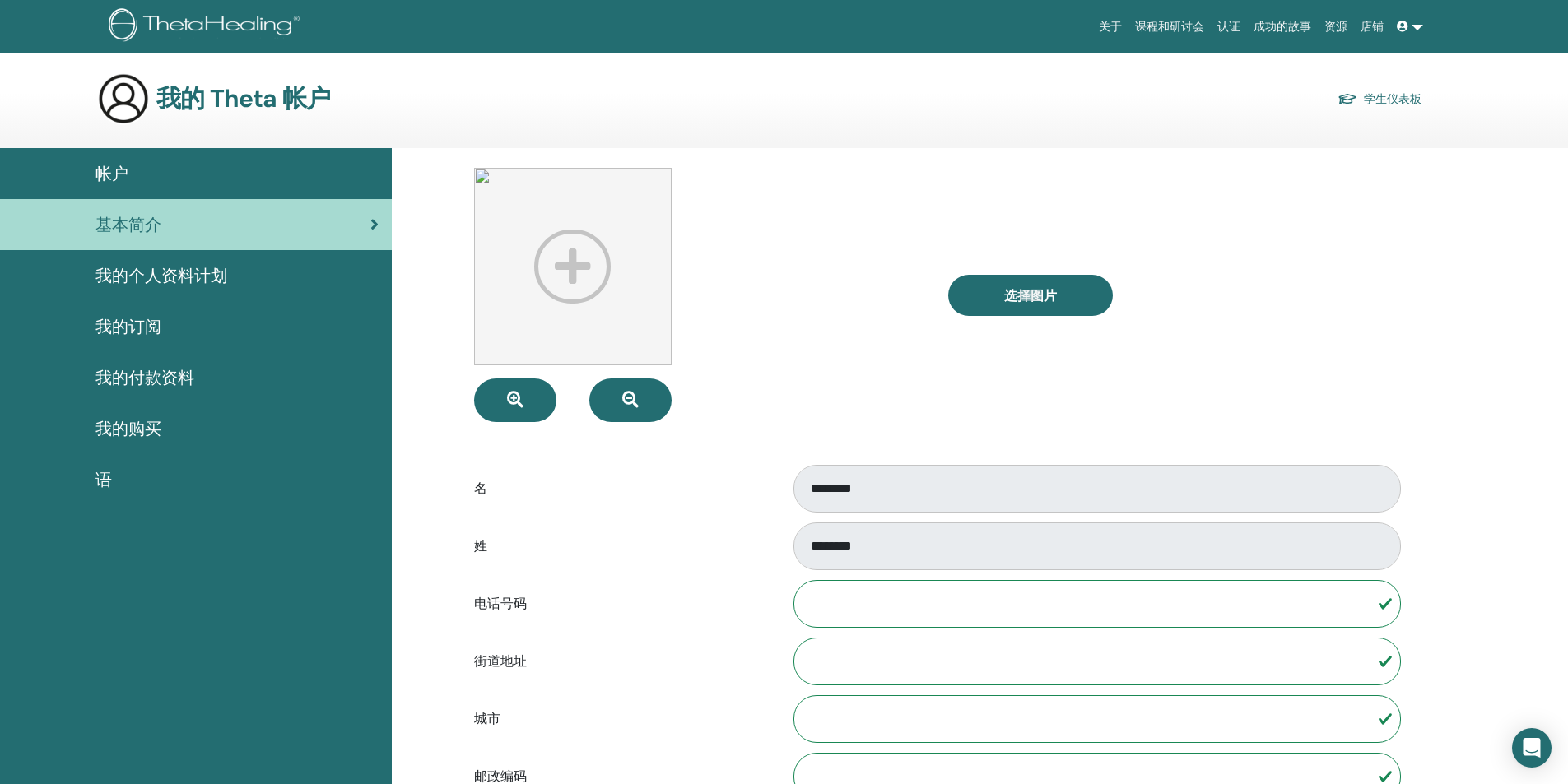
click at [193, 250] on link "我的个人资料计划" at bounding box center [196, 275] width 392 height 51
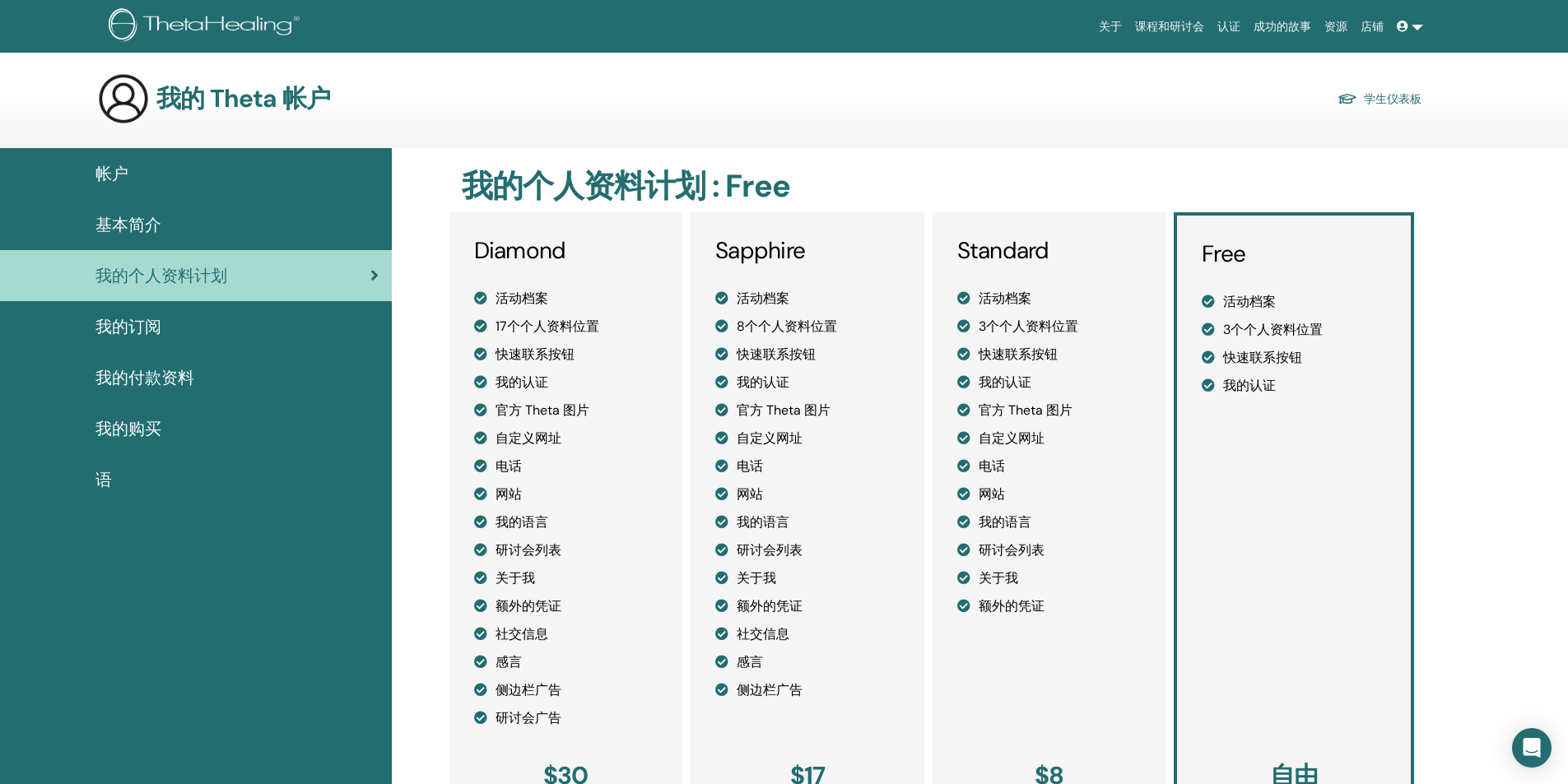
click at [194, 206] on link "基本简介" at bounding box center [196, 224] width 392 height 51
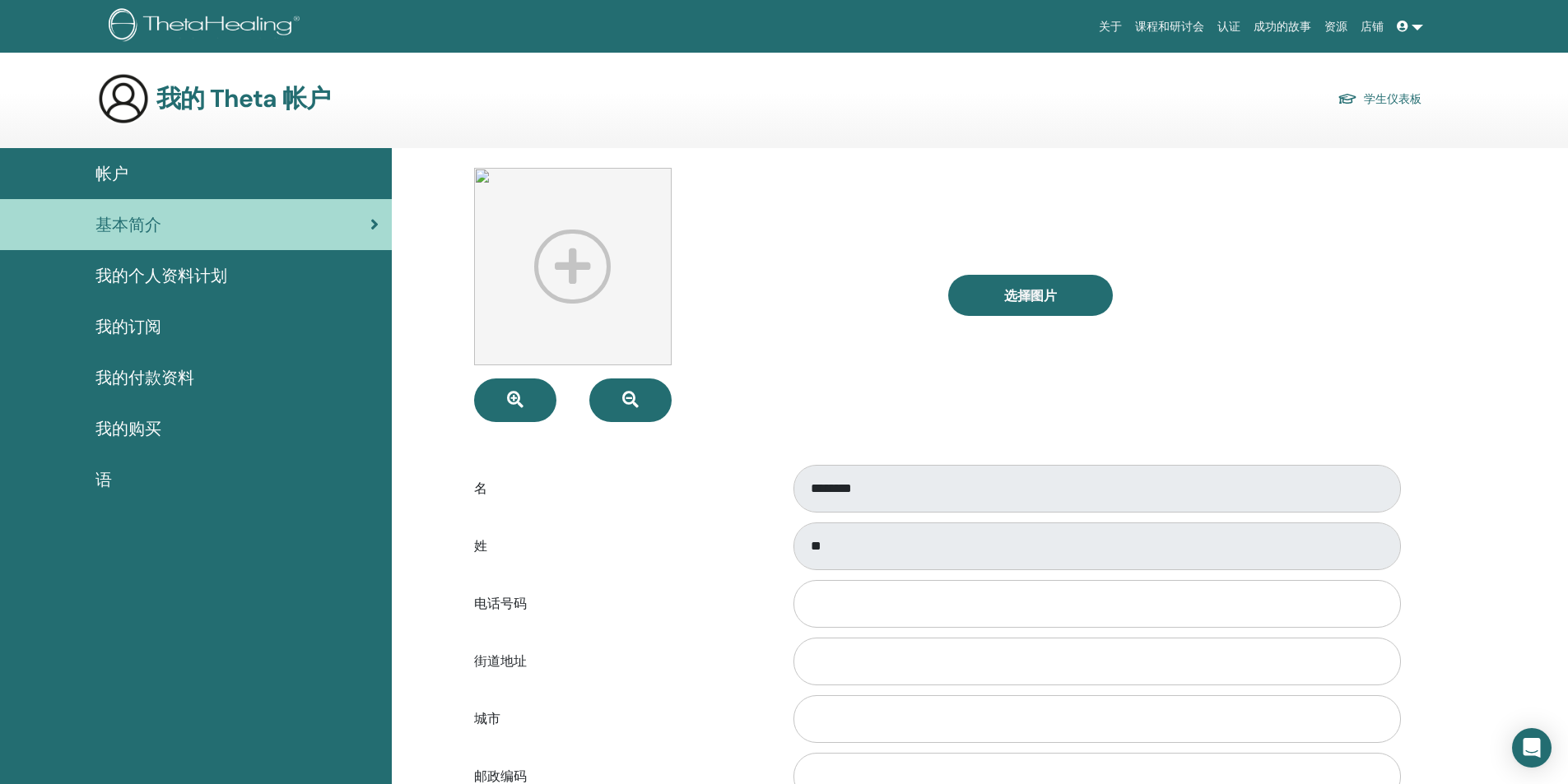
click at [162, 230] on div "基本简介" at bounding box center [196, 224] width 365 height 25
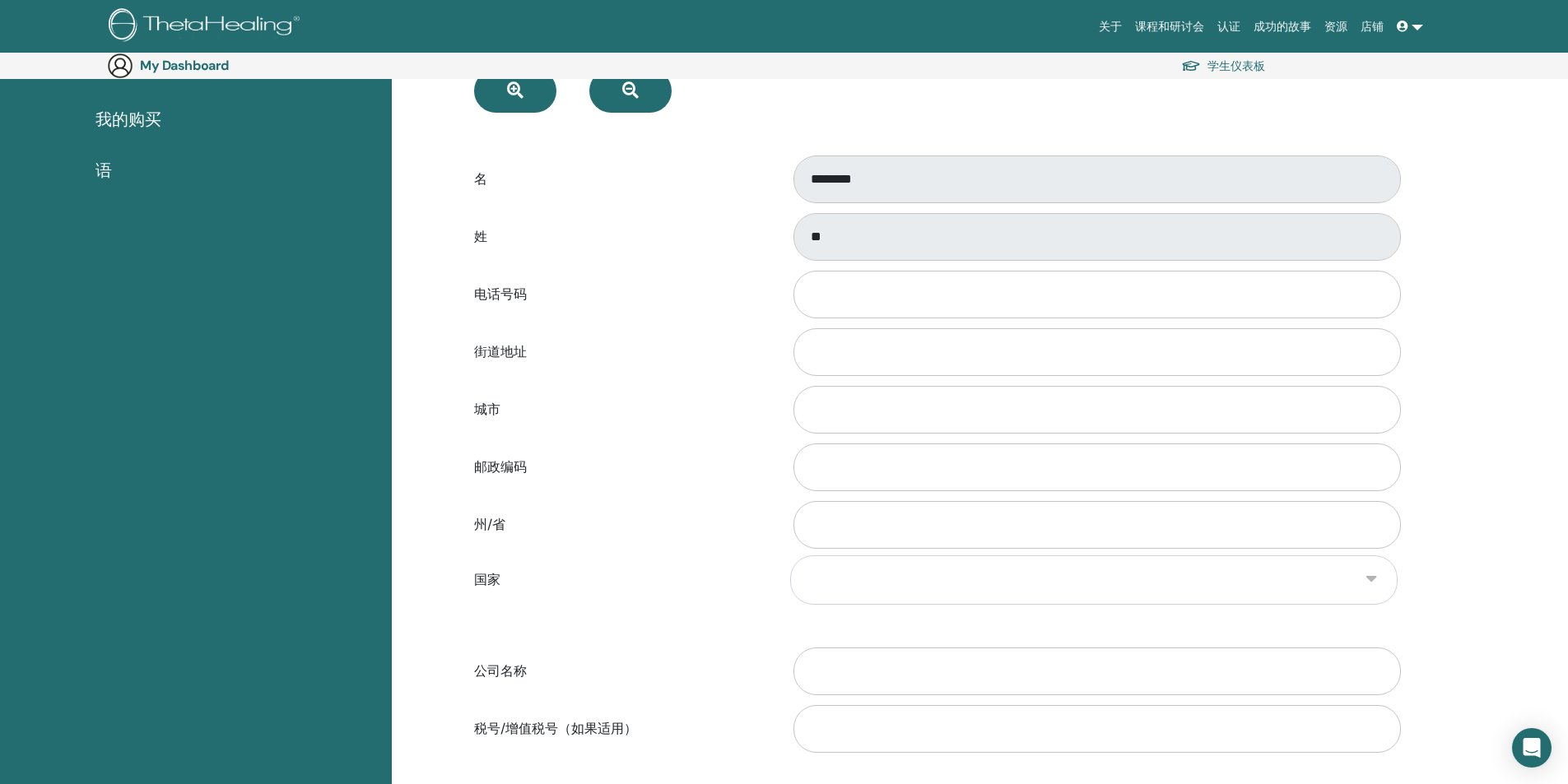
scroll to position [356, 0]
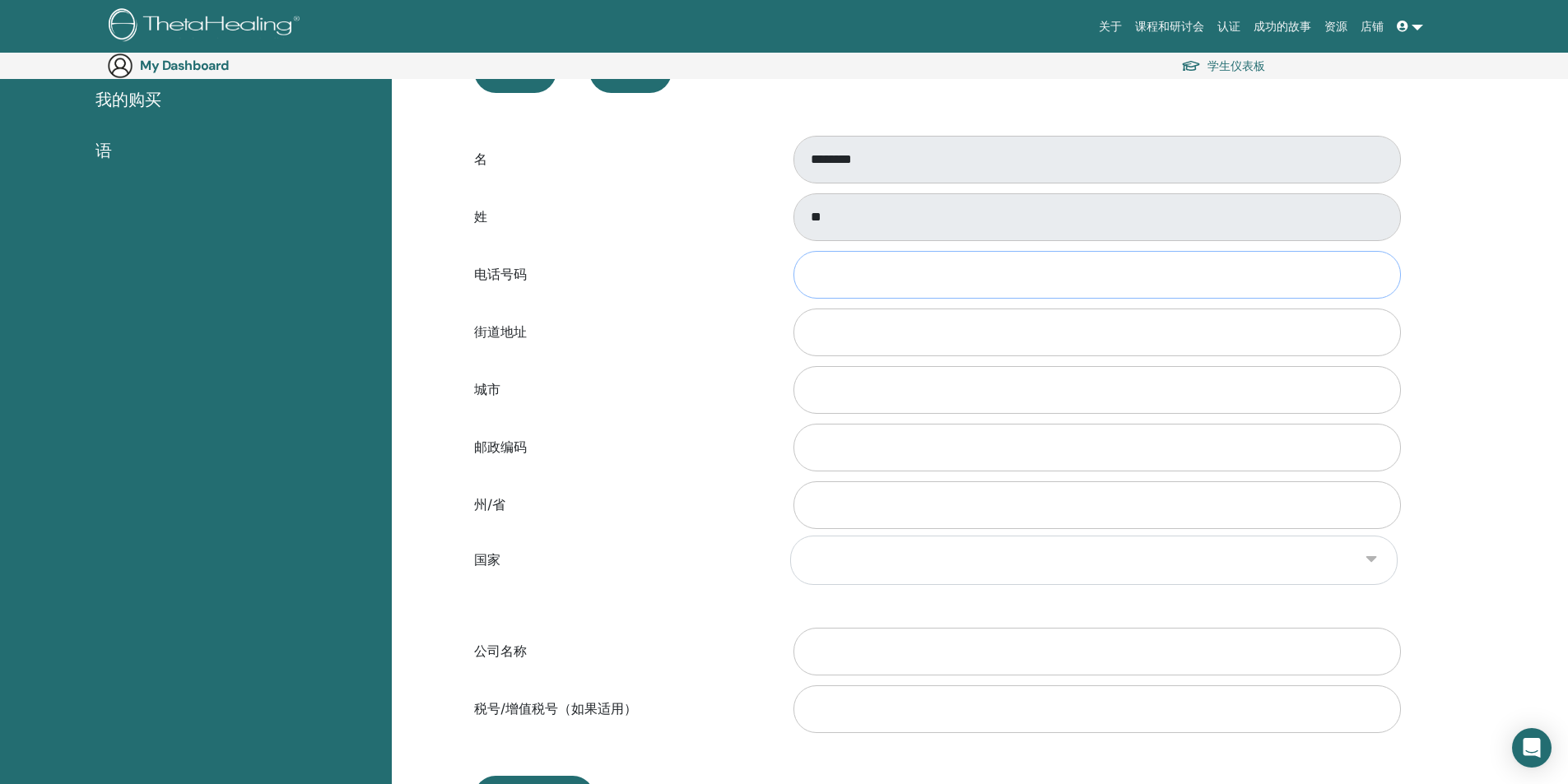
click at [850, 274] on input "电话号码" at bounding box center [1098, 275] width 608 height 48
click at [1544, 750] on div "Open Intercom Messenger" at bounding box center [1532, 748] width 43 height 43
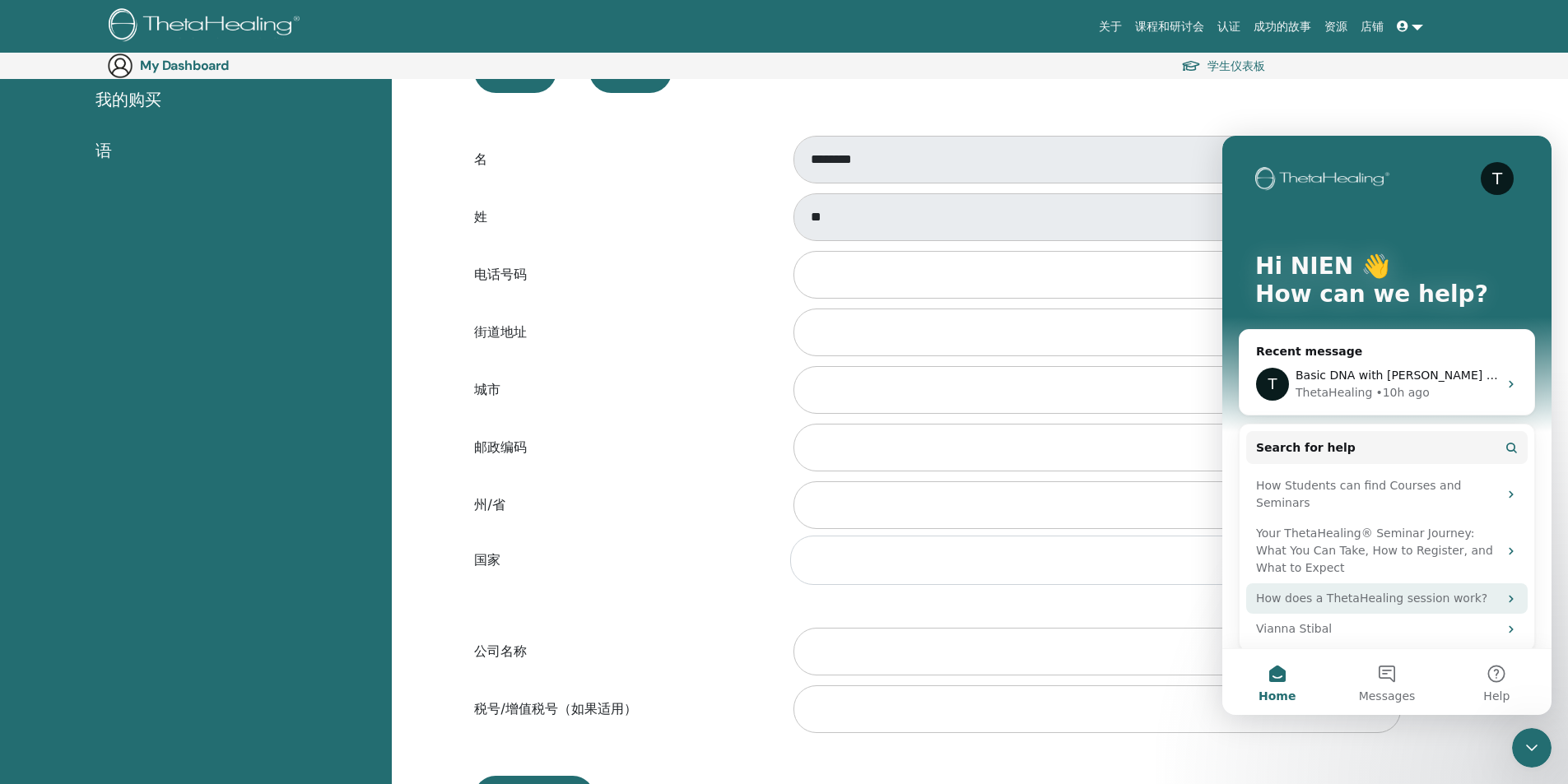
scroll to position [12, 0]
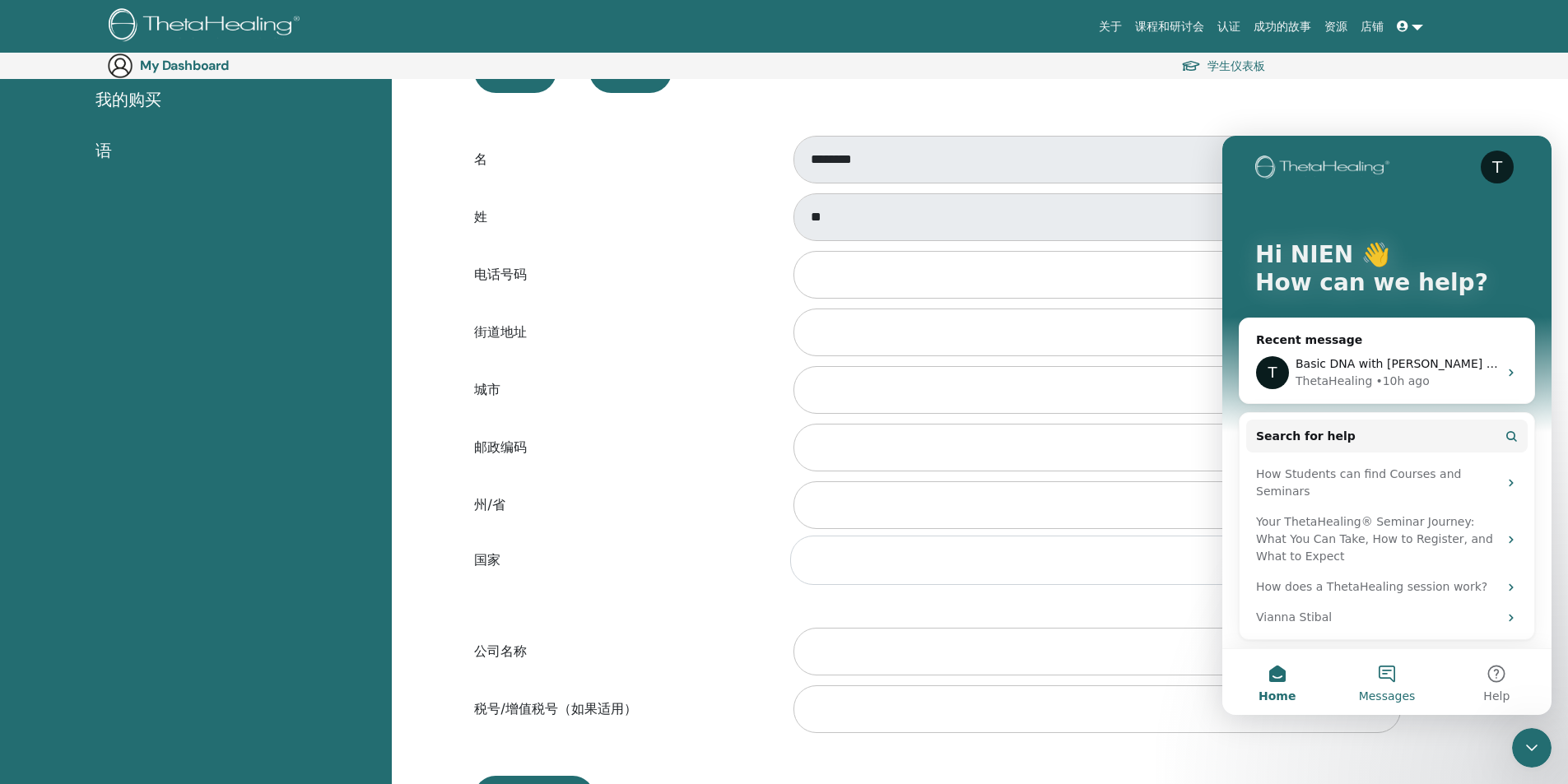
click at [1391, 671] on button "Messages" at bounding box center [1387, 681] width 109 height 66
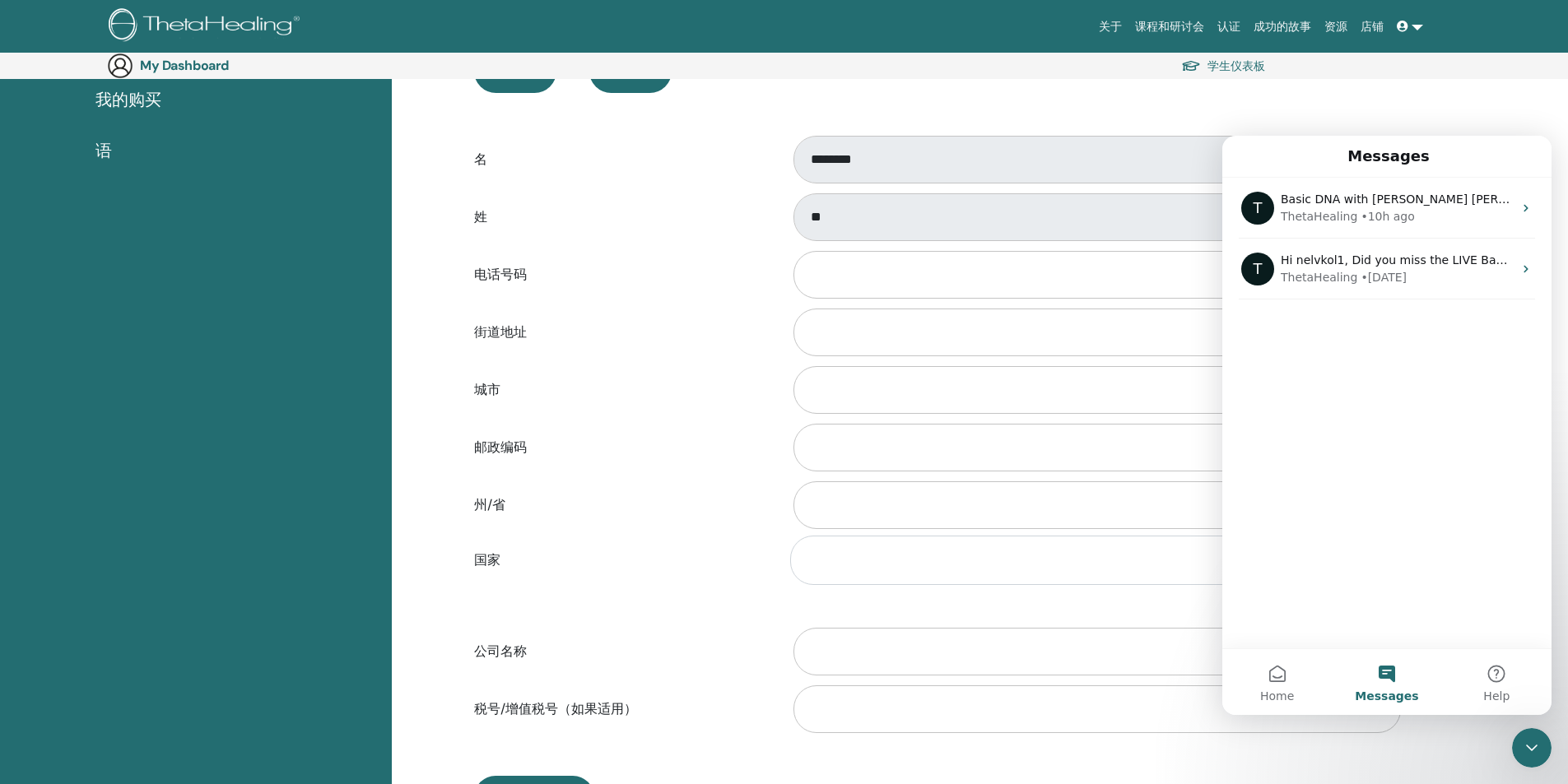
click at [743, 365] on div "城市" at bounding box center [936, 390] width 948 height 55
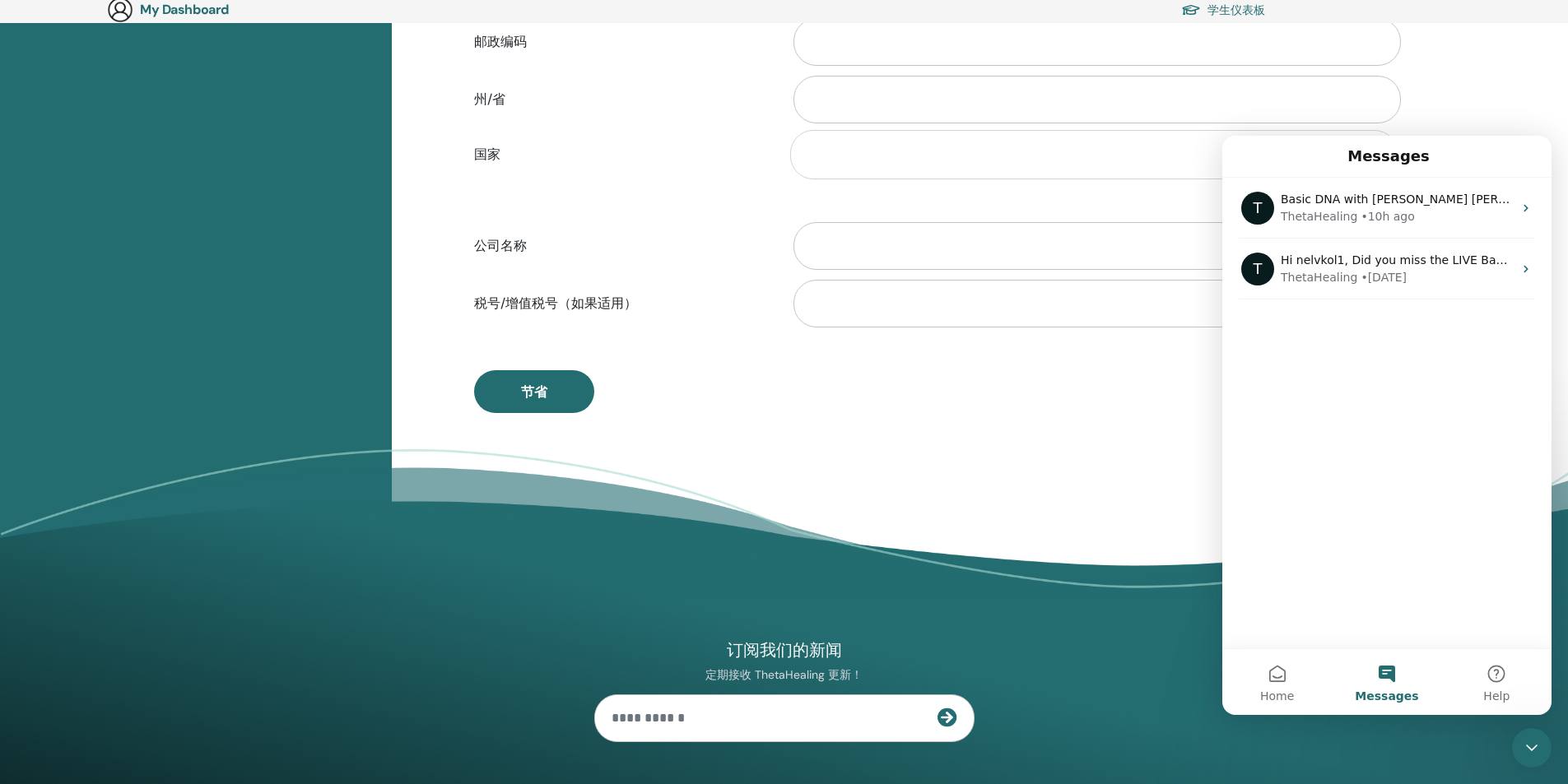
scroll to position [767, 0]
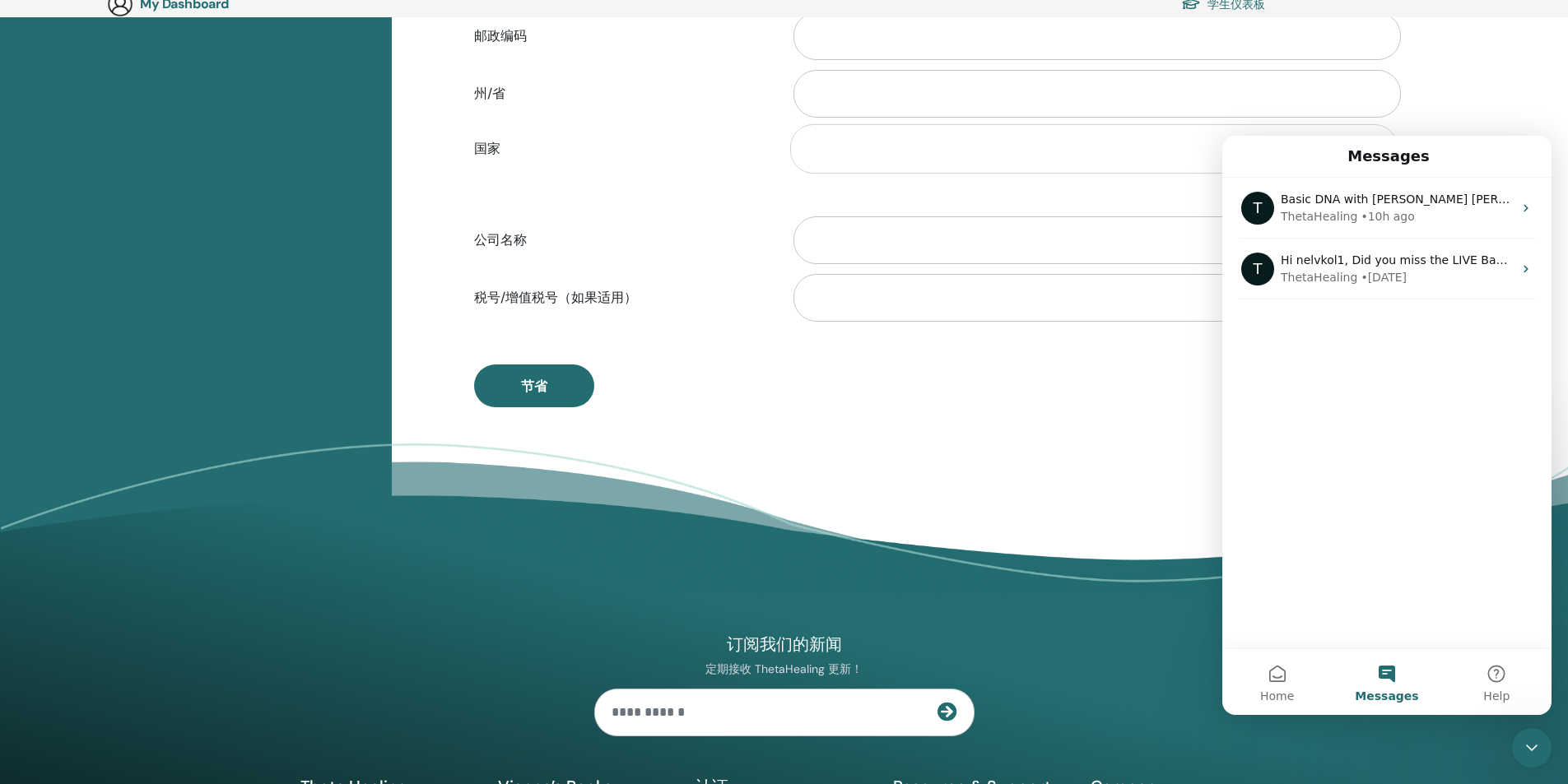
click at [607, 489] on footer "订阅我们的新闻 定期接收 ThetaHealing 更新！ Theta Healing 什么是 ThetaHealing 认证" at bounding box center [784, 717] width 1568 height 546
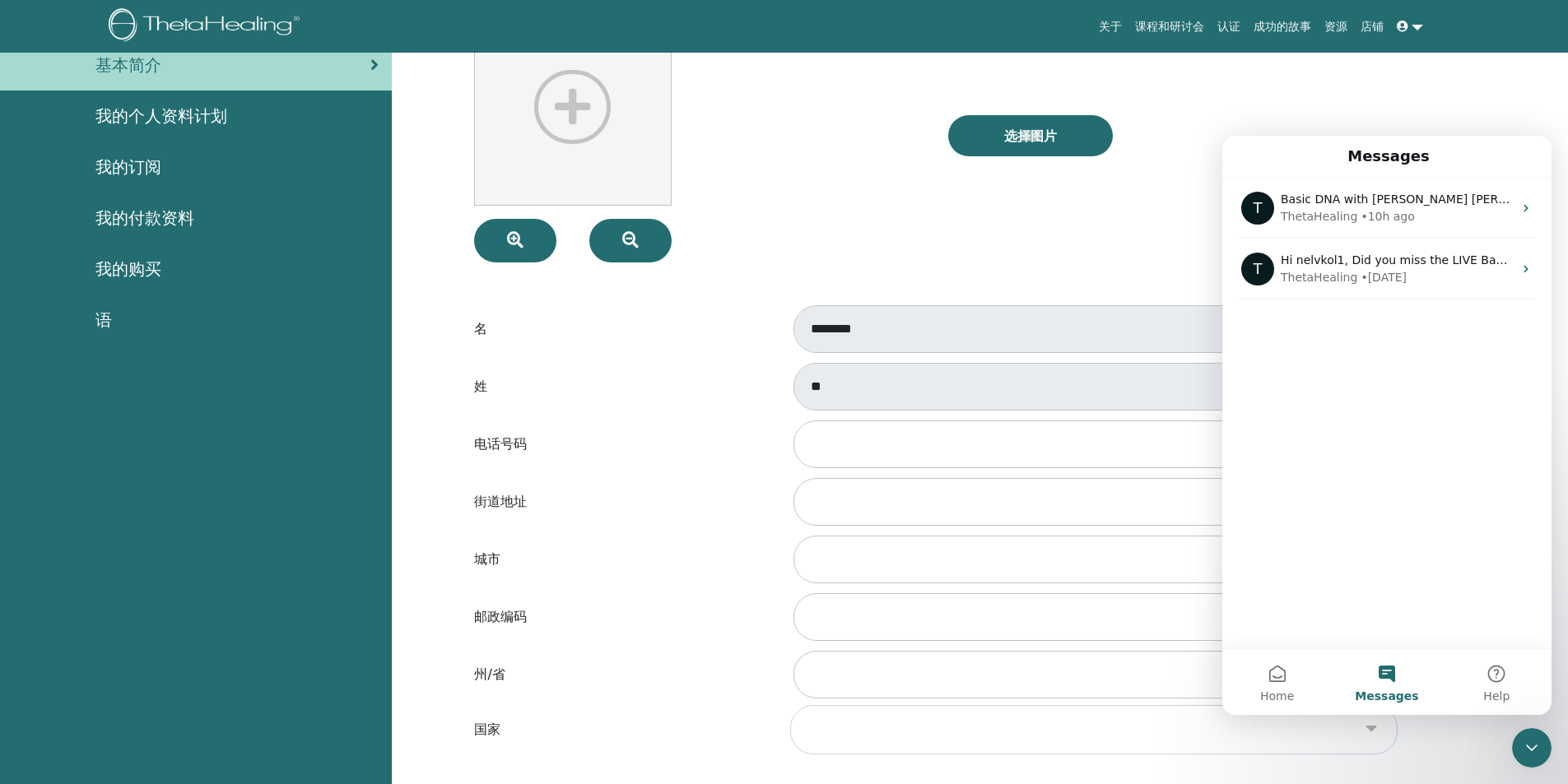
scroll to position [0, 0]
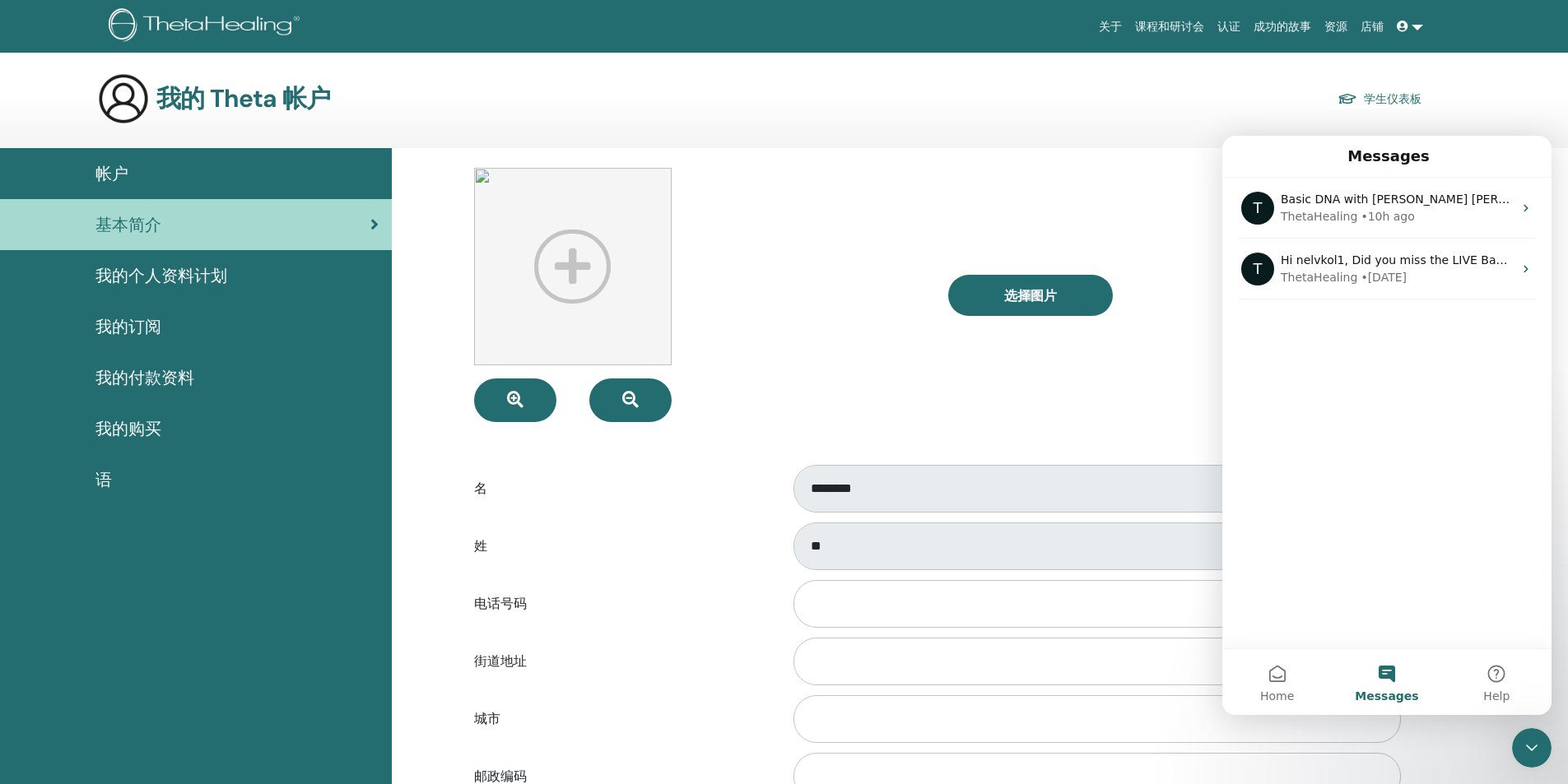
click at [1419, 72] on main "我的 Theta 帐户 学生仪表板 帐户 基本简介 我的个人资料计划" at bounding box center [784, 701] width 1568 height 1296
click at [1387, 24] on link "店铺" at bounding box center [1372, 27] width 36 height 31
